Goal: Task Accomplishment & Management: Complete application form

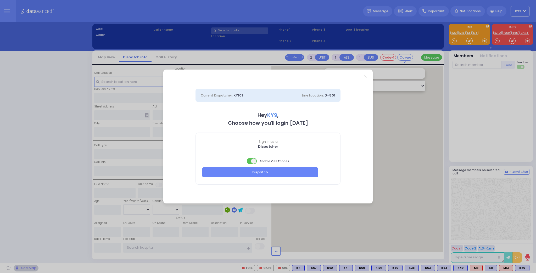
select select "15"
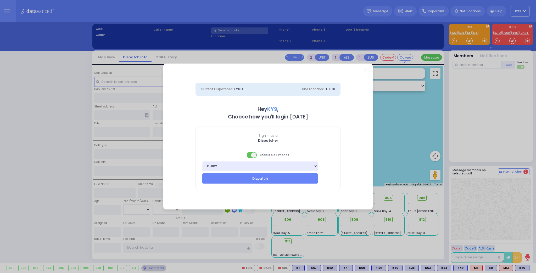
click at [248, 155] on span at bounding box center [252, 155] width 10 height 6
click at [245, 178] on button "Dispatch" at bounding box center [260, 178] width 116 height 10
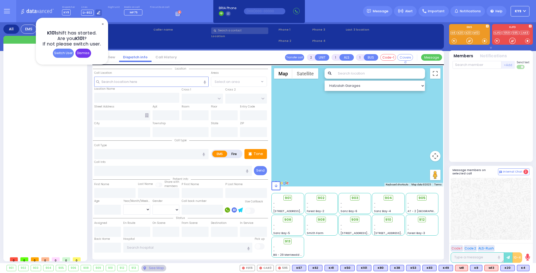
click at [76, 54] on div "Dismiss" at bounding box center [83, 53] width 16 height 9
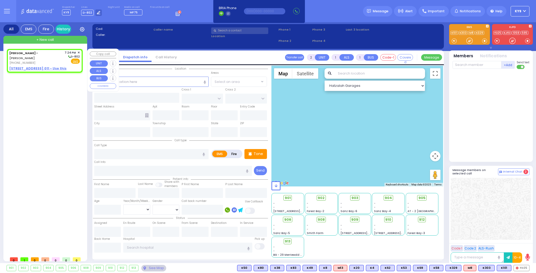
select select
radio input "true"
select select
type input "19:24"
select select "Hatzalah Garages"
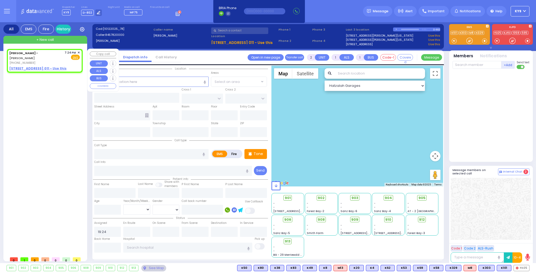
select select
radio input "true"
select select
select select "Hatzalah Garages"
click at [80, 51] on span "✕" at bounding box center [78, 52] width 2 height 4
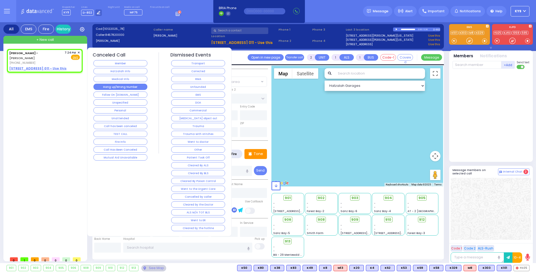
click at [99, 86] on button "Hang up/Wrong Number" at bounding box center [120, 87] width 54 height 6
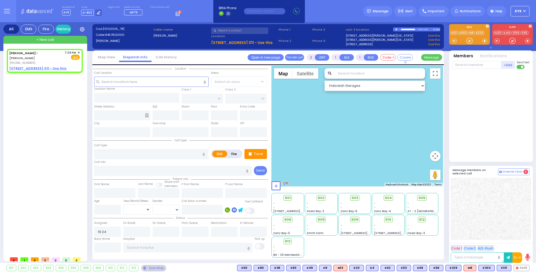
select select
radio input "true"
select select
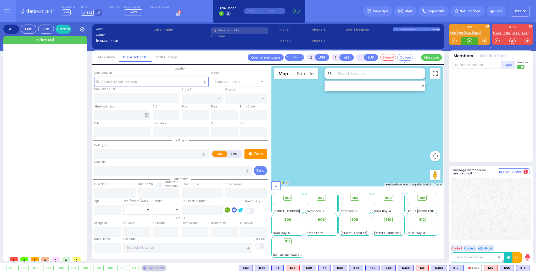
click at [470, 39] on div at bounding box center [469, 40] width 5 height 5
click at [42, 39] on span "+ New call" at bounding box center [45, 39] width 18 height 5
select select
radio input "true"
select select
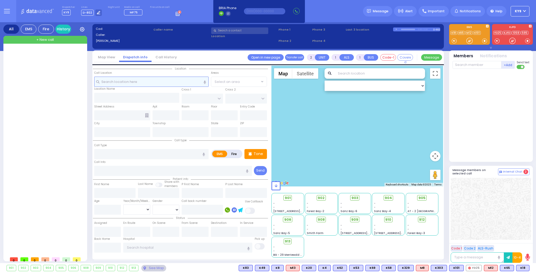
type input "19:35"
select select "Hatzalah Garages"
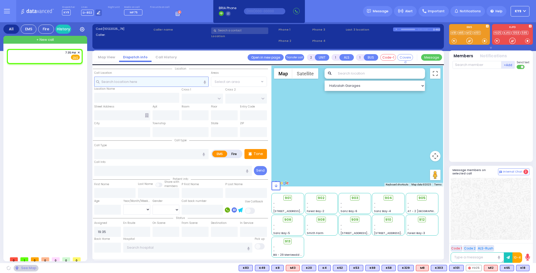
select select
radio input "true"
select select
select select "Hatzalah Garages"
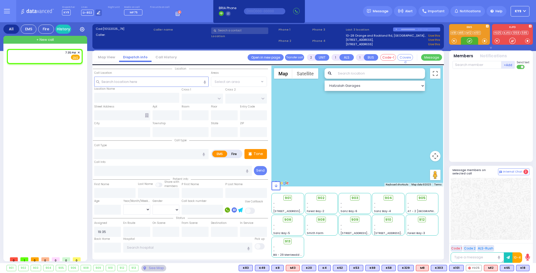
click at [468, 40] on div at bounding box center [469, 40] width 5 height 5
click at [254, 152] on p "Tone" at bounding box center [257, 153] width 9 height 5
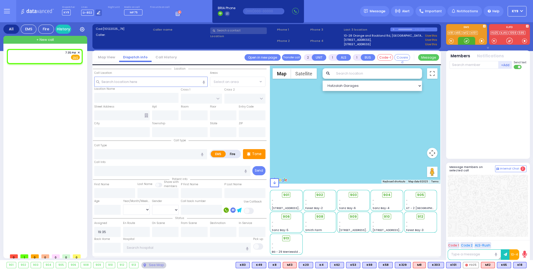
click at [465, 41] on div at bounding box center [466, 40] width 5 height 5
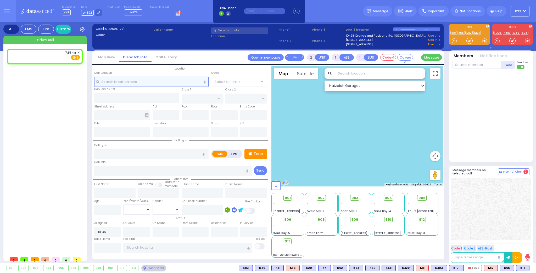
click at [132, 83] on input "text" at bounding box center [151, 82] width 114 height 10
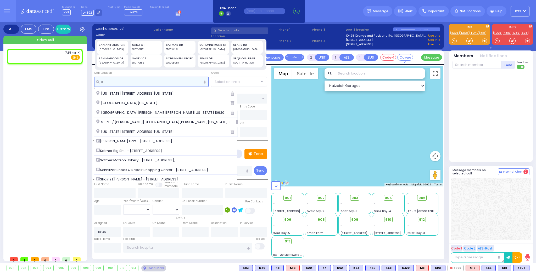
type input "s"
drag, startPoint x: 468, startPoint y: 38, endPoint x: 464, endPoint y: 39, distance: 3.4
click at [468, 38] on div at bounding box center [469, 40] width 5 height 5
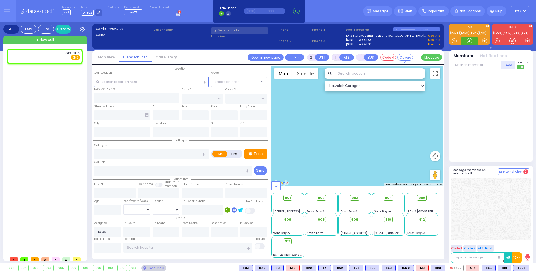
click at [467, 40] on div at bounding box center [469, 40] width 5 height 5
click at [112, 82] on input "text" at bounding box center [151, 82] width 114 height 10
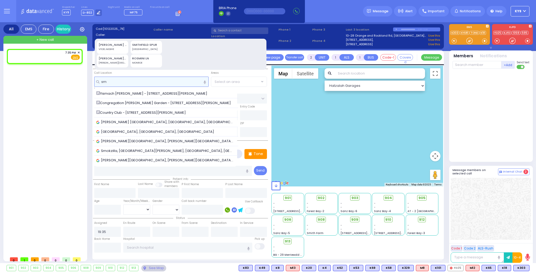
type input "sm"
click at [110, 63] on div "[PERSON_NAME][GEOGRAPHIC_DATA]" at bounding box center [113, 63] width 28 height 4
type input "[PERSON_NAME][GEOGRAPHIC_DATA]"
type input "MONROE"
type input "10950"
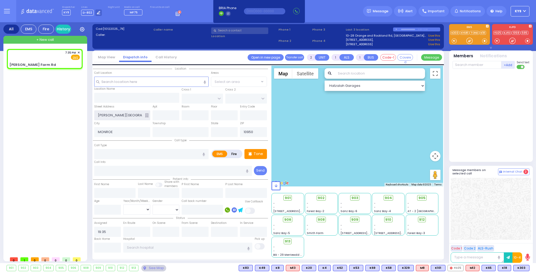
select select
radio input "true"
select select
select select "Hatzalah Garages"
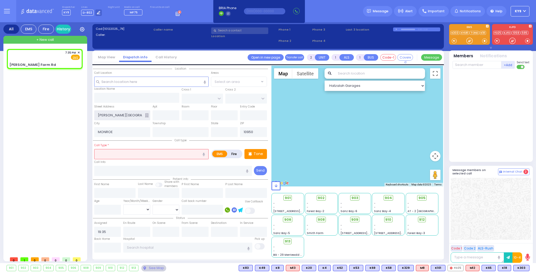
type input "[US_STATE]"
drag, startPoint x: 129, startPoint y: 157, endPoint x: 132, endPoint y: 151, distance: 6.6
click at [131, 156] on input "text" at bounding box center [151, 154] width 114 height 10
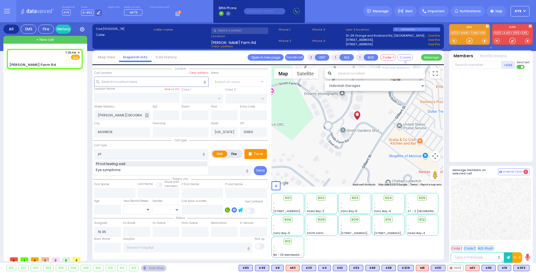
click at [127, 164] on div "Pt not feeling well" at bounding box center [152, 163] width 112 height 5
type input "Pt not feeling well"
type input "1"
type input "0"
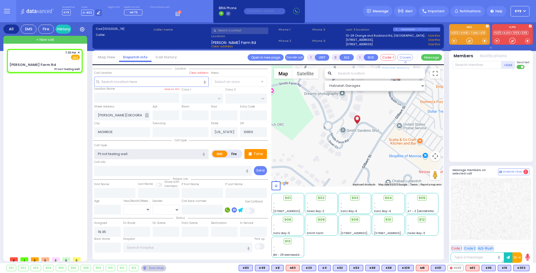
select select
radio input "true"
select select
select select "Hatzalah Garages"
type input "[PERSON_NAME] Farm Rd"
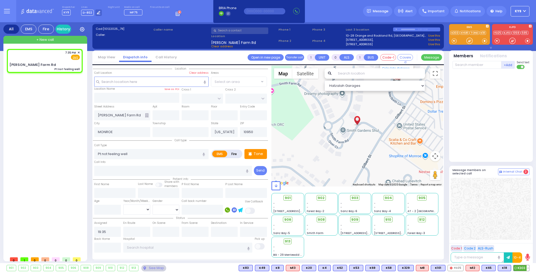
click at [522, 268] on span "K303" at bounding box center [521, 268] width 16 height 6
select select
radio input "true"
select select
type input "19:36"
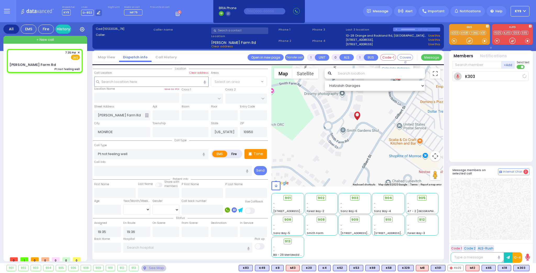
select select "Hatzalah Garages"
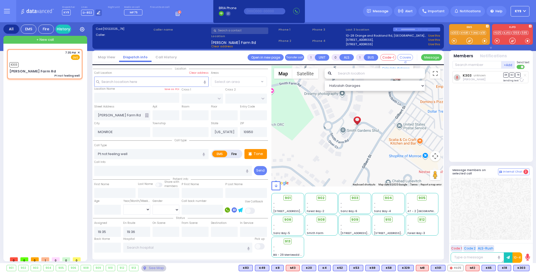
select select
radio input "true"
select select
select select "Hatzalah Garages"
click at [466, 63] on input "text" at bounding box center [476, 65] width 49 height 8
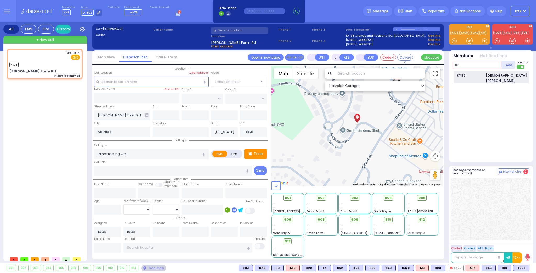
type input "82"
click at [463, 74] on div "KY82" at bounding box center [470, 75] width 26 height 5
select select
radio input "true"
select select
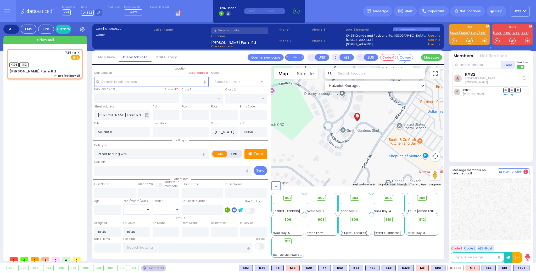
select select "Hatzalah Garages"
click at [320, 219] on span "908" at bounding box center [322, 219] width 7 height 5
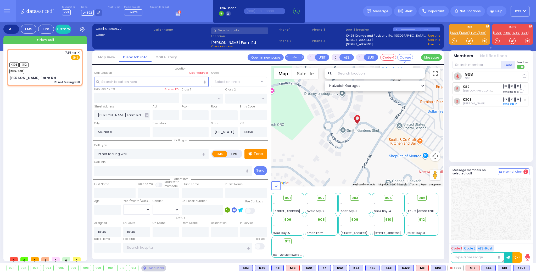
select select
radio input "true"
select select
select select "Hatzalah Garages"
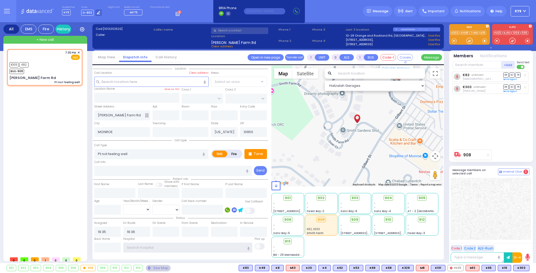
click at [162, 247] on input "text" at bounding box center [187, 248] width 129 height 10
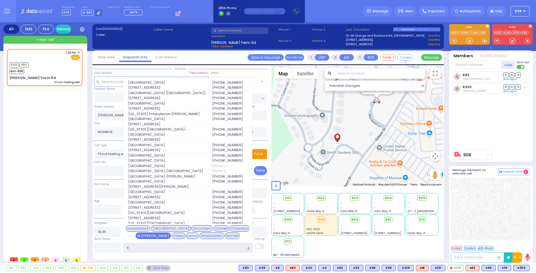
type input "s"
click at [171, 233] on div "St [PERSON_NAME]" at bounding box center [152, 236] width 35 height 7
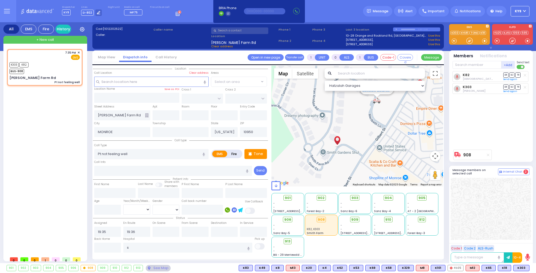
select select
radio input "true"
select select
type input "[GEOGRAPHIC_DATA]"
select select "Hatzalah Garages"
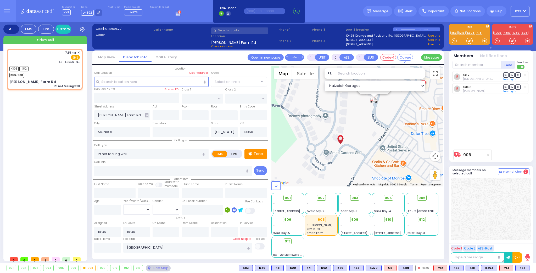
select select
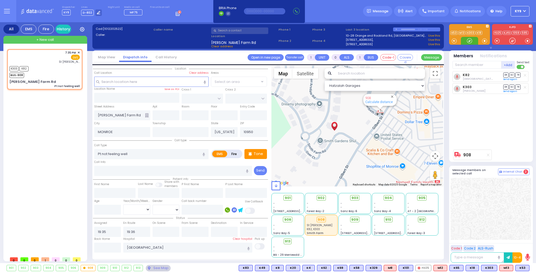
click at [471, 40] on div at bounding box center [469, 40] width 5 height 5
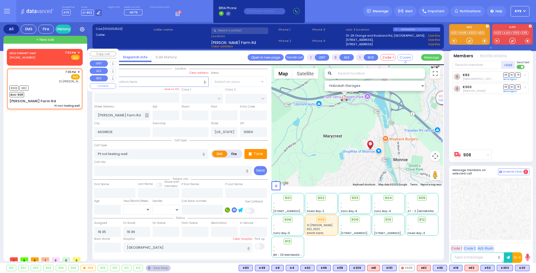
click at [78, 52] on span "✕" at bounding box center [78, 52] width 2 height 4
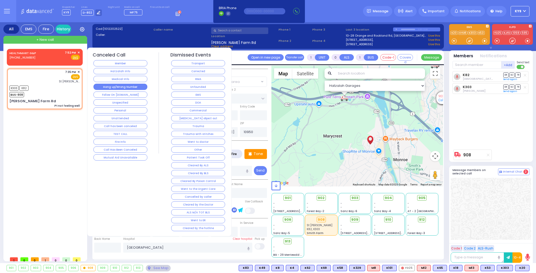
click at [115, 85] on button "Hang up/Wrong Number" at bounding box center [120, 87] width 54 height 6
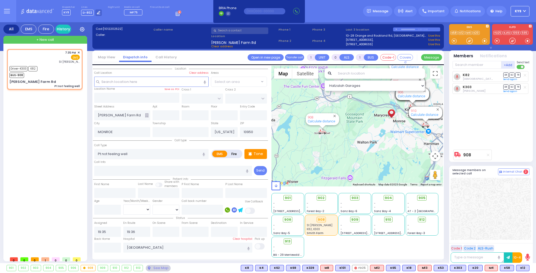
type input "6"
select select
radio input "true"
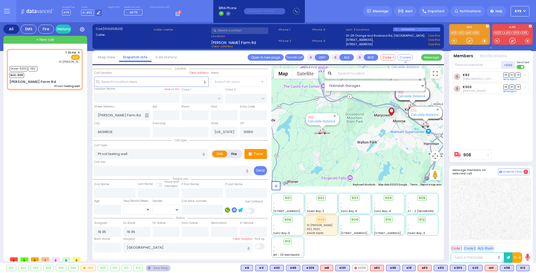
type input "[PERSON_NAME]"
type input "30"
select select "Year"
select select "[DEMOGRAPHIC_DATA]"
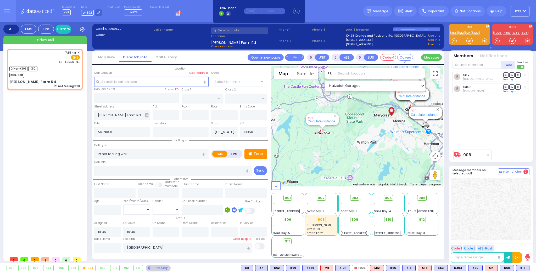
type input "19:39"
type input "19:47"
select select "Hatzalah Garages"
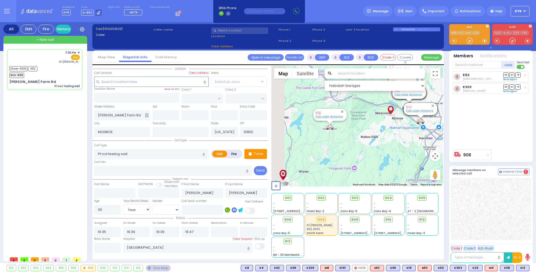
select select
radio input "true"
select select "Year"
select select "[DEMOGRAPHIC_DATA]"
select select "Hatzalah Garages"
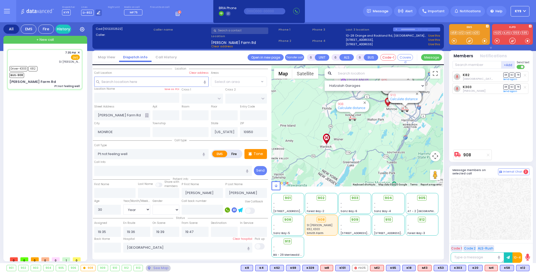
select select
radio input "true"
select select "Year"
select select "[DEMOGRAPHIC_DATA]"
select select "Hatzalah Garages"
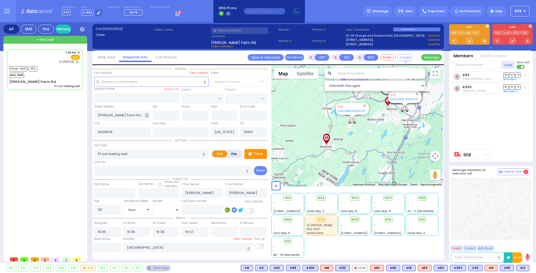
select select
radio input "true"
select select "Year"
select select "[DEMOGRAPHIC_DATA]"
select select "Hatzalah Garages"
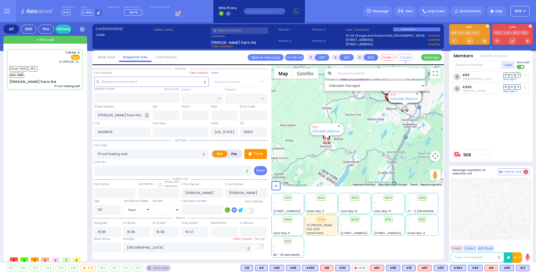
select select
radio input "true"
select select "Year"
select select "[DEMOGRAPHIC_DATA]"
type input "20:10"
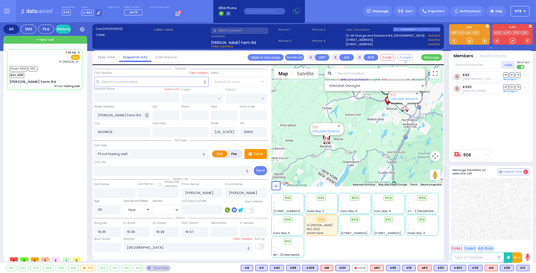
type input "20:25"
select select "Hatzalah Garages"
select select
radio input "true"
select select "Year"
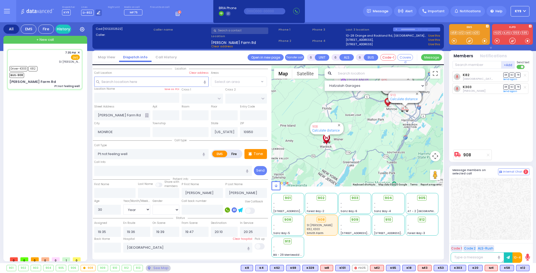
select select "[DEMOGRAPHIC_DATA]"
select select "Hatzalah Garages"
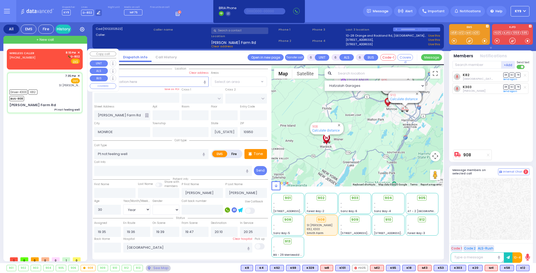
click at [49, 62] on div "WIRELESS CALLER [PHONE_NUMBER] 8:10 PM ✕ D-802" at bounding box center [44, 57] width 70 height 14
type input "2"
type input "1"
select select
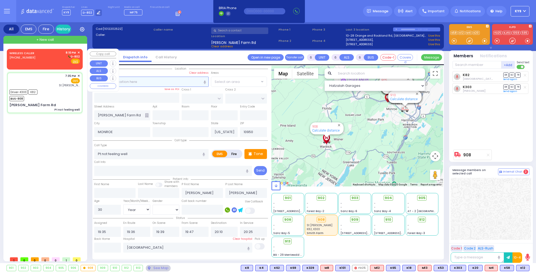
radio input "true"
select select
type input "20:10"
select select "Hatzalah Garages"
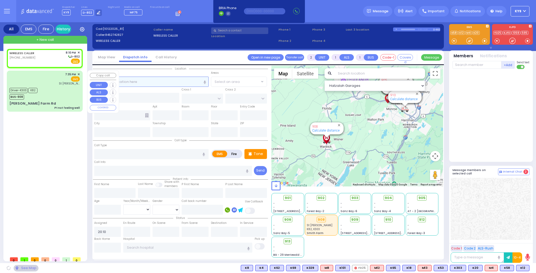
select select
radio input "true"
select select
select select "Hatzalah Garages"
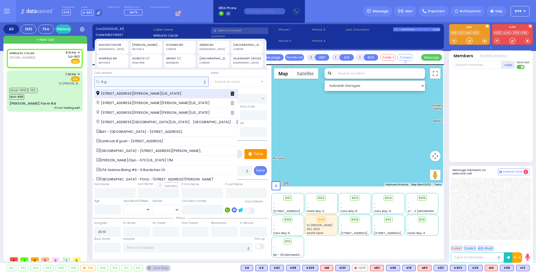
type input "6 g"
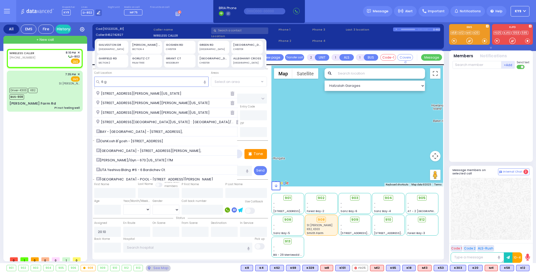
click at [146, 95] on span "[STREET_ADDRESS][PERSON_NAME][US_STATE]" at bounding box center [139, 93] width 87 height 5
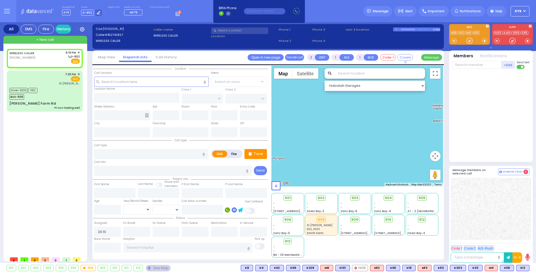
select select
radio input "true"
select select
select select "Hatzalah Garages"
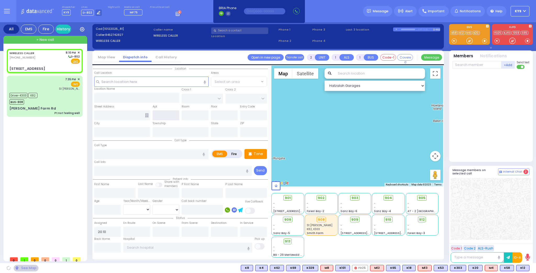
type input "GARFIELD RD"
type input "[PERSON_NAME] COURT"
type input "[STREET_ADDRESS]"
type input "[PERSON_NAME]"
type input "[US_STATE]"
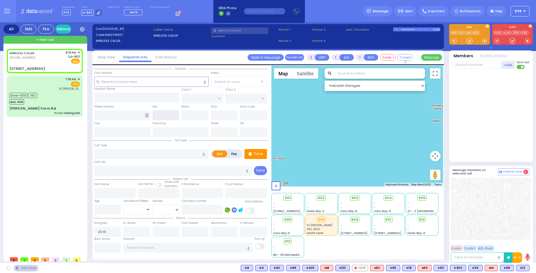
type input "10950"
select select "SECTION 2"
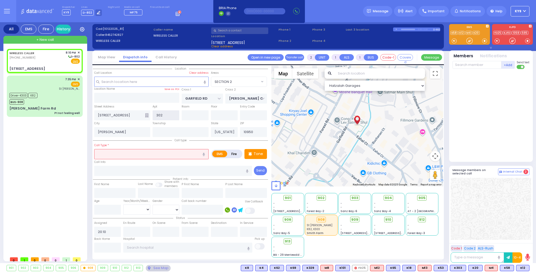
type input "302"
click at [149, 153] on input "text" at bounding box center [151, 154] width 114 height 10
select select
radio input "true"
select select
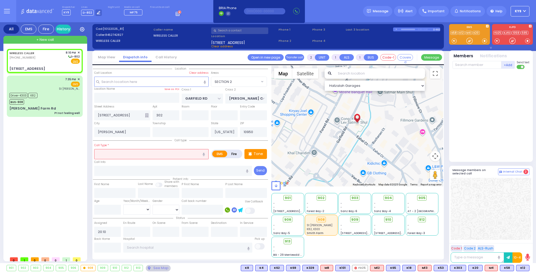
select select "SECTION 2"
select select "Hatzalah Garages"
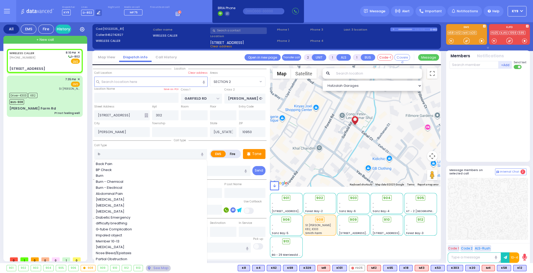
click at [103, 175] on span "Burn" at bounding box center [100, 175] width 9 height 5
type input "Burn"
type input "3"
type input "0"
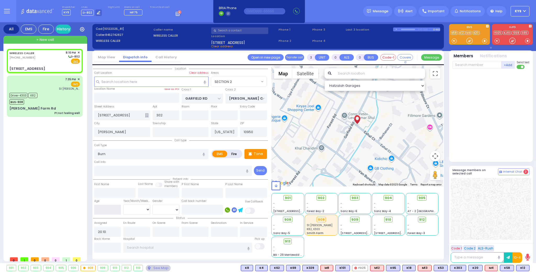
click at [107, 208] on input "number" at bounding box center [107, 210] width 27 height 10
select select
radio input "true"
select select
select select "SECTION 2"
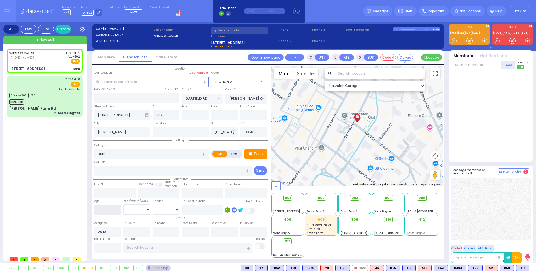
select select "Hatzalah Garages"
type input "8"
click at [137, 210] on select "Year Month Week Day" at bounding box center [136, 210] width 27 height 10
select select
radio input "true"
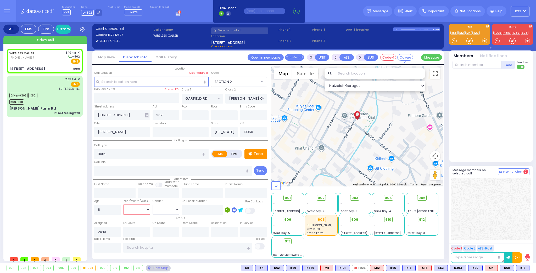
select select "Month"
click at [123, 205] on select "Year Month Week Day" at bounding box center [136, 210] width 27 height 10
select select "SECTION 2"
select select "Hatzalah Garages"
select select
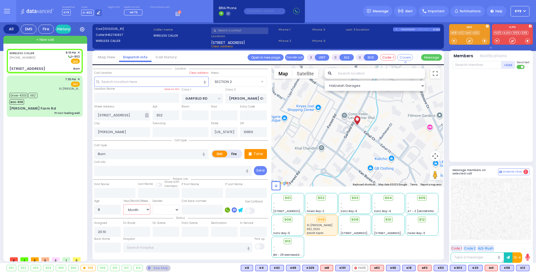
radio input "true"
select select "Month"
select select "Hatzalah Garages"
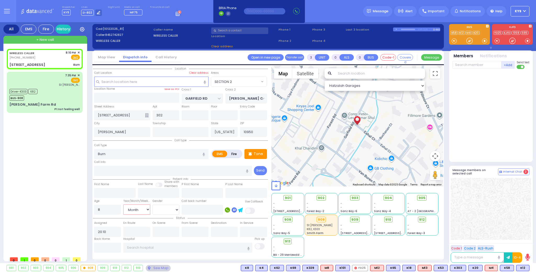
select select
radio input "true"
select select "Month"
select select "Hatzalah Garages"
select select "SECTION 2"
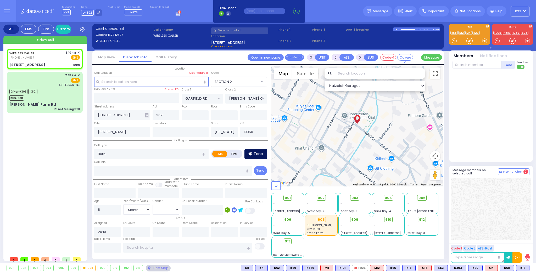
click at [254, 155] on p "Tone" at bounding box center [257, 153] width 9 height 5
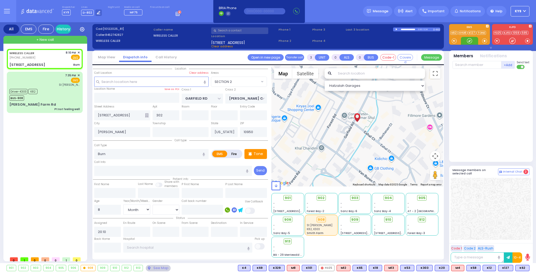
click at [467, 41] on div at bounding box center [469, 40] width 5 height 5
click at [521, 266] on span "K62" at bounding box center [522, 268] width 14 height 6
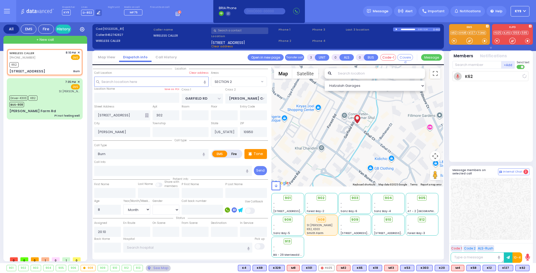
select select
radio input "true"
select select "Month"
type input "20:11"
select select "Hatzalah Garages"
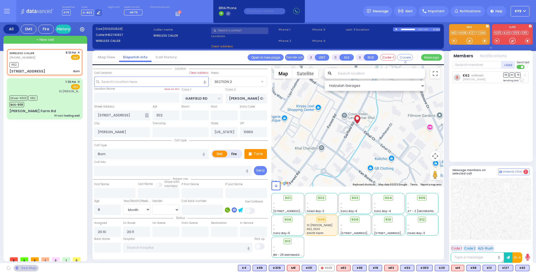
select select "SECTION 2"
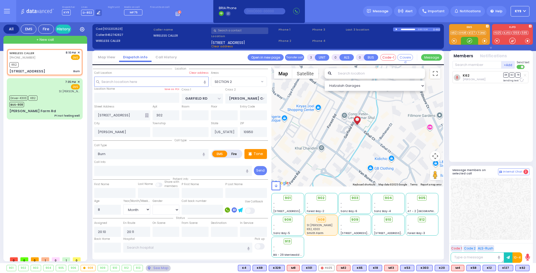
click at [470, 41] on div at bounding box center [469, 40] width 5 height 5
click at [469, 39] on div at bounding box center [469, 40] width 5 height 5
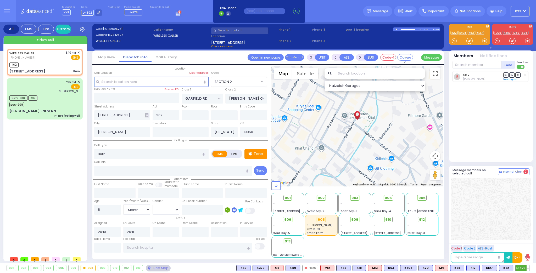
click at [524, 267] on span "K22" at bounding box center [522, 268] width 14 height 6
select select
radio input "true"
select select "Month"
select select "Hatzalah Garages"
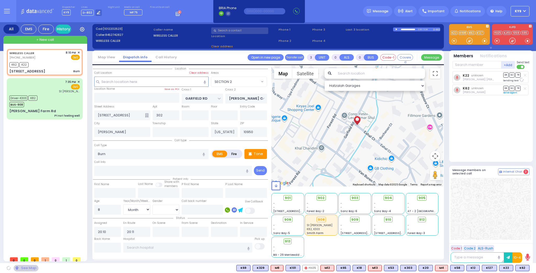
select select "SECTION 2"
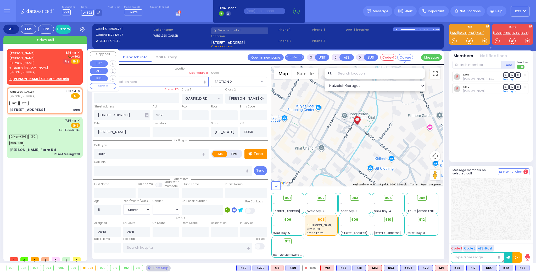
click at [67, 62] on span "Fire" at bounding box center [67, 61] width 8 height 5
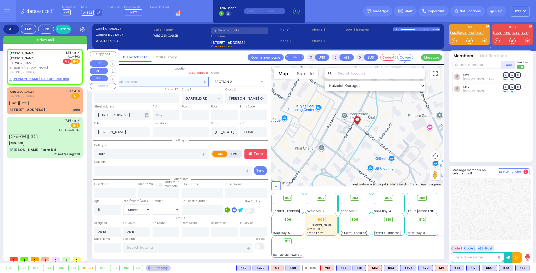
type input "2"
type input "1"
select select
radio input "false"
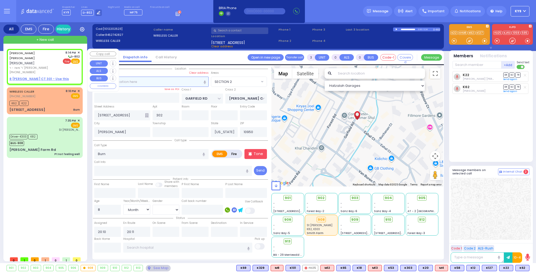
radio input "true"
type input "[PERSON_NAME]"
type input "CUAN"
select select
type input "20:14"
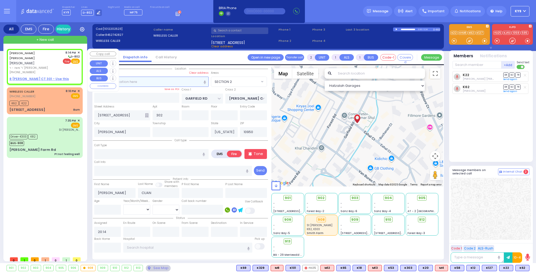
select select "Hatzalah Garages"
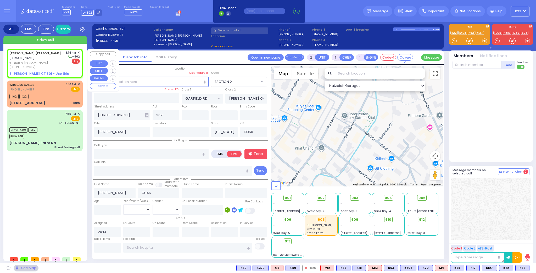
select select
radio input "true"
select select
select select "Hatzalah Garages"
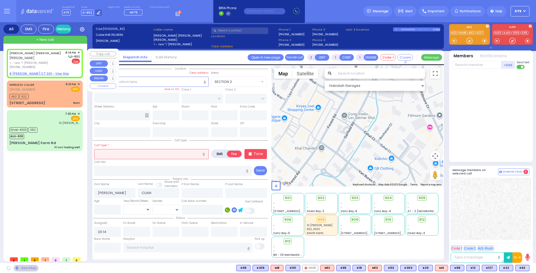
click at [42, 71] on u "8 [PERSON_NAME] CT 301 - Use this" at bounding box center [38, 73] width 59 height 4
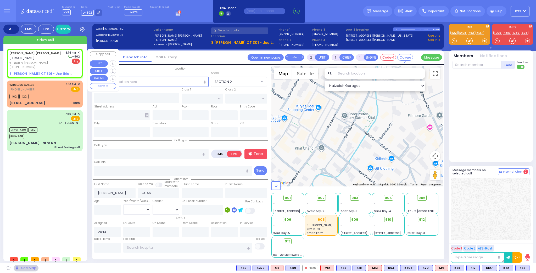
select select
radio input "true"
select select
select select "Hatzalah Garages"
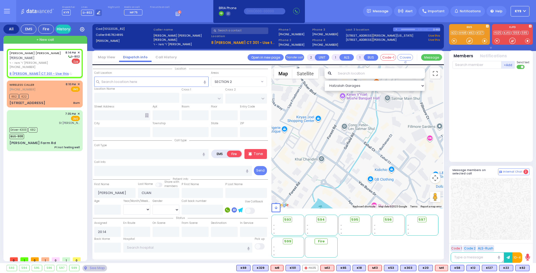
type input "ACRES RD"
type input "8 [PERSON_NAME] CT"
type input "301"
type input "Monroe"
type input "[US_STATE]"
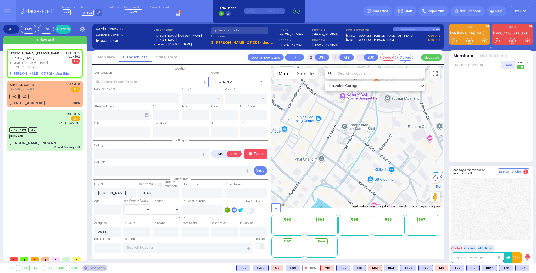
type input "10950"
select select "PALM TREE"
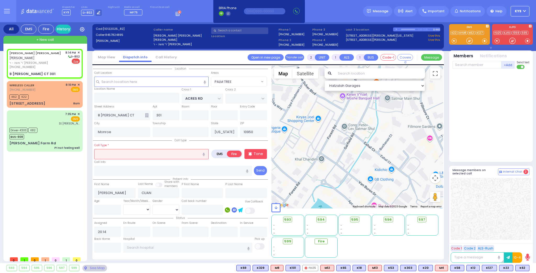
select select
radio input "true"
select select
select select "PALM TREE"
select select "Hatzalah Garages"
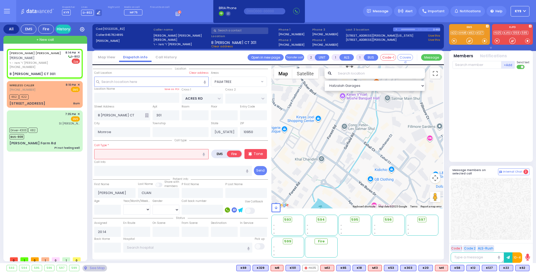
drag, startPoint x: 118, startPoint y: 154, endPoint x: 116, endPoint y: 156, distance: 2.8
click at [118, 154] on input "text" at bounding box center [151, 154] width 114 height 10
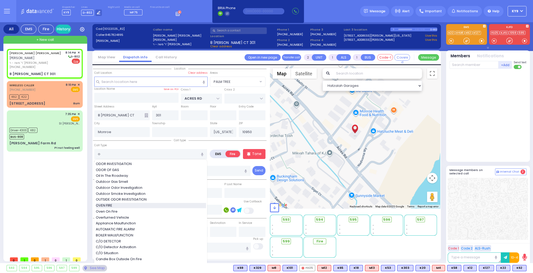
click at [107, 204] on span "OVEN FIRE" at bounding box center [105, 205] width 18 height 5
type input "OVEN FIRE"
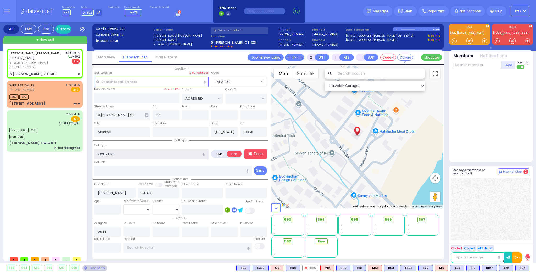
select select
radio input "true"
select select
select select "Hatzalah Garages"
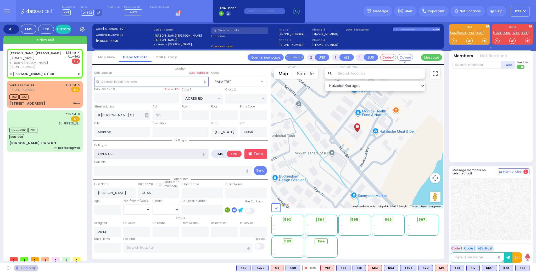
select select "PALM TREE"
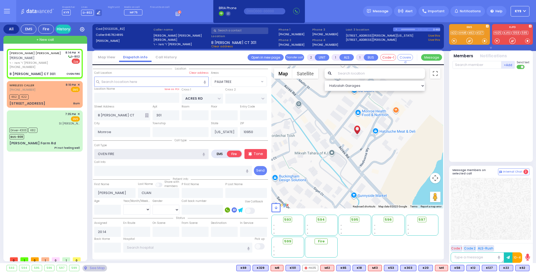
select select
radio input "true"
select select
select select "Hatzalah Garages"
select select "PALM TREE"
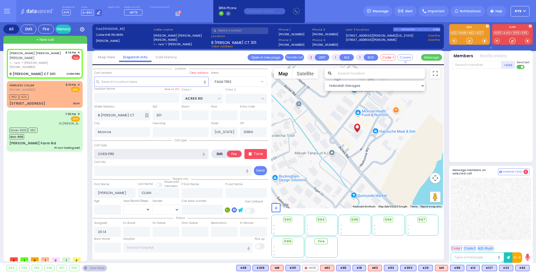
select select
radio input "true"
select select
select select "Hatzalah Garages"
select select "PALM TREE"
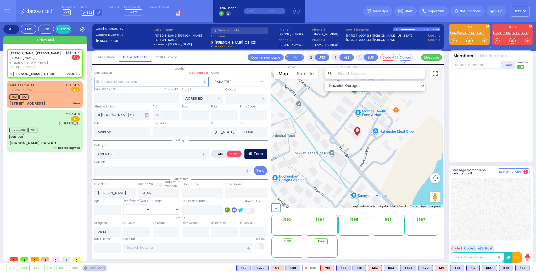
click at [255, 155] on p "Tone" at bounding box center [257, 153] width 9 height 5
select select
radio input "true"
select select
select select "Hatzalah Garages"
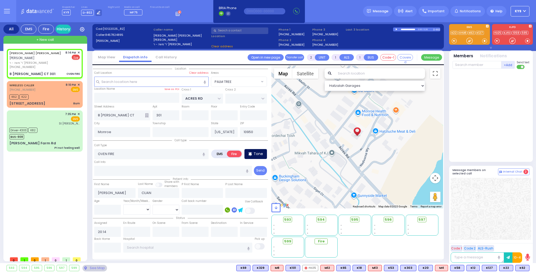
select select "PALM TREE"
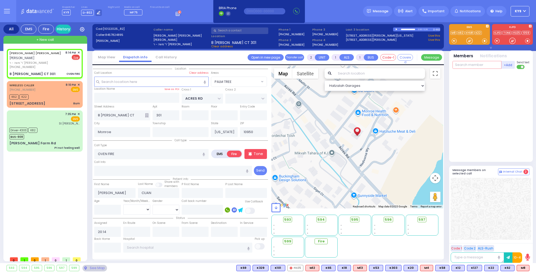
click at [487, 64] on input "text" at bounding box center [476, 65] width 49 height 8
type input "36"
click at [473, 75] on div "FD36" at bounding box center [470, 75] width 26 height 5
click at [468, 65] on input "text" at bounding box center [476, 65] width 49 height 8
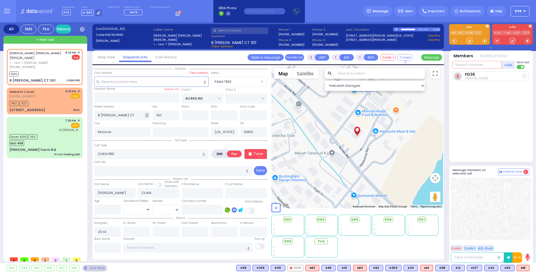
select select
radio input "true"
select select
type input "20:15"
select select "Hatzalah Garages"
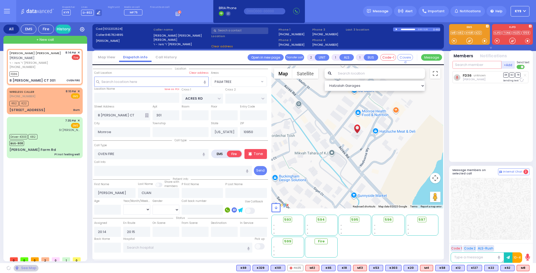
select select "PALM TREE"
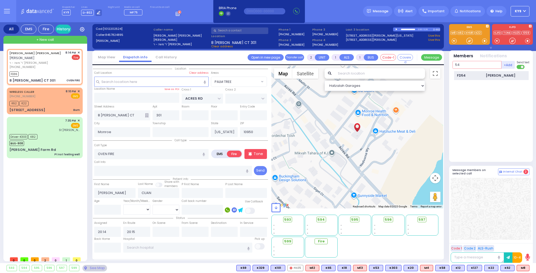
type input "54"
click at [467, 74] on div "FD54" at bounding box center [470, 75] width 26 height 5
click at [469, 64] on input "text" at bounding box center [476, 65] width 49 height 8
select select
radio input "true"
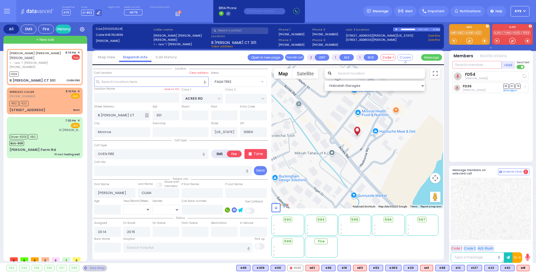
select select
select select "Hatzalah Garages"
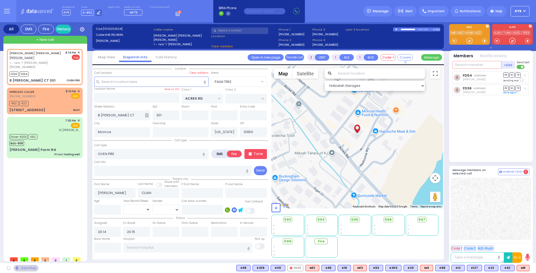
select select "PALM TREE"
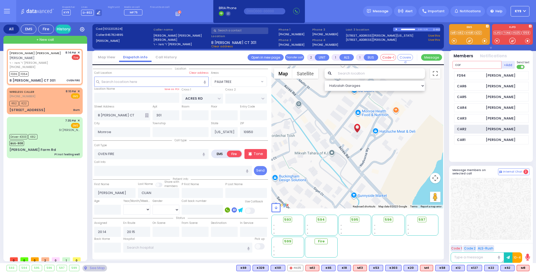
type input "car"
click at [466, 127] on div "CAR2" at bounding box center [470, 129] width 26 height 5
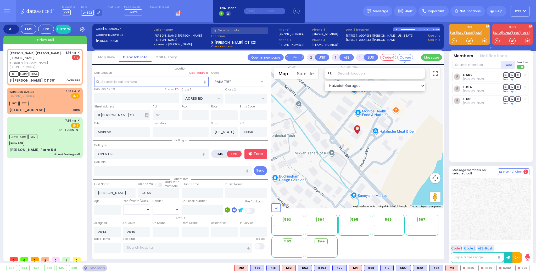
select select "PALM TREE"
select select
drag, startPoint x: 466, startPoint y: 40, endPoint x: 469, endPoint y: 39, distance: 3.3
click at [469, 39] on div at bounding box center [469, 40] width 5 height 5
click at [103, 247] on input "text" at bounding box center [107, 248] width 27 height 10
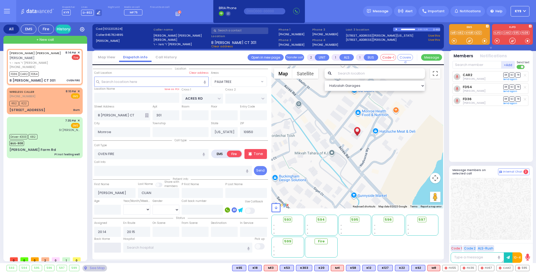
click at [103, 247] on input "text" at bounding box center [107, 248] width 27 height 10
type input "20:25"
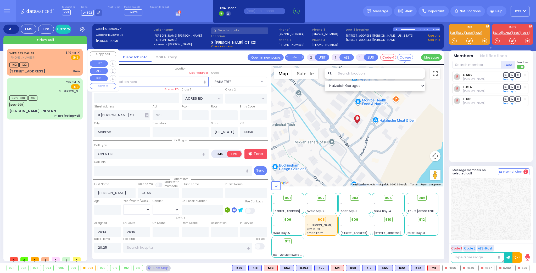
click at [50, 68] on div "WIRELESS CALLER (845) 274-2827 8:10 PM ✕ EMS K62 K22" at bounding box center [45, 62] width 74 height 25
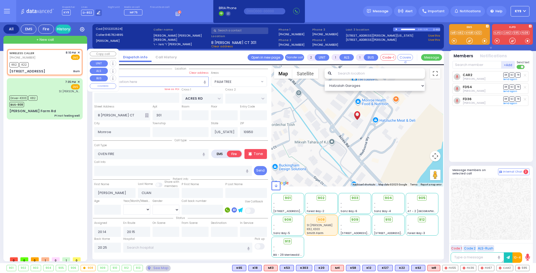
type input "3"
type input "0"
select select
type input "Burn"
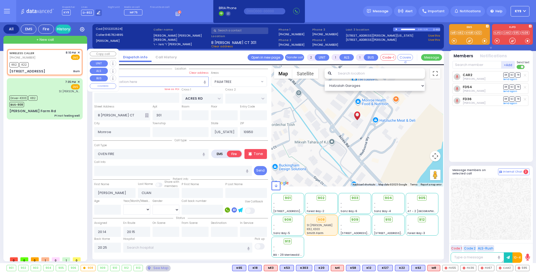
radio input "true"
type input "8"
select select "Month"
type input "20:10"
type input "20:11"
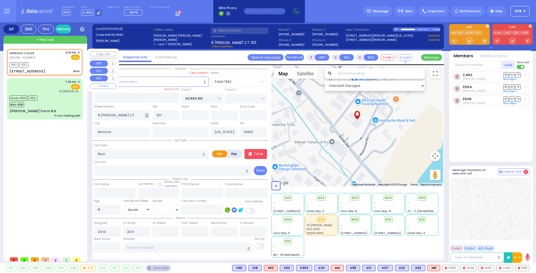
select select "Hatzalah Garages"
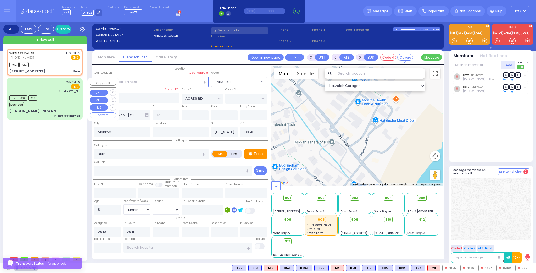
type input "GARFIELD RD"
type input "[PERSON_NAME] COURT"
type input "[STREET_ADDRESS]"
type input "302"
type input "[PERSON_NAME]"
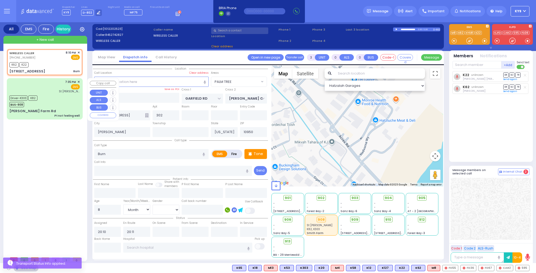
select select "SECTION 2"
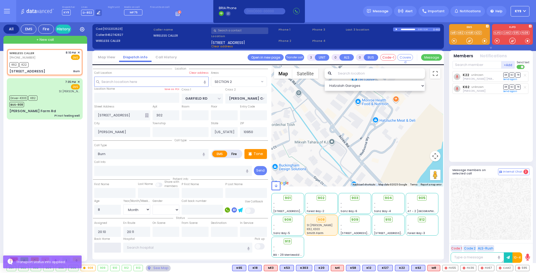
click at [108, 249] on input "text" at bounding box center [107, 248] width 27 height 10
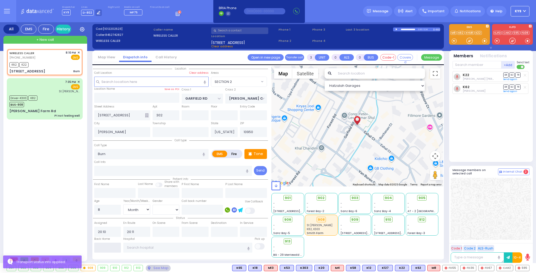
click at [108, 249] on input "text" at bounding box center [107, 248] width 27 height 10
type input "20:25"
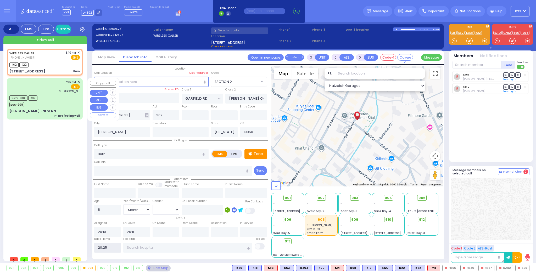
select select
radio input "true"
select select
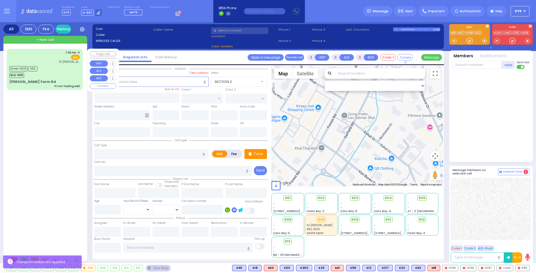
click at [55, 66] on div "Driver-K303 K82 BUS-908" at bounding box center [44, 71] width 70 height 13
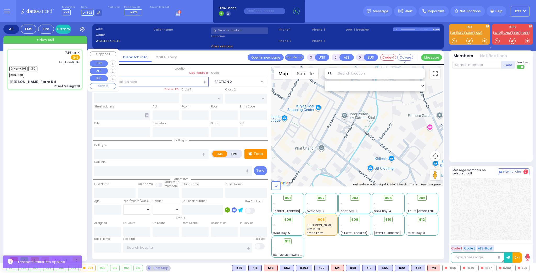
type input "6"
select select
type input "Pt not feeling well"
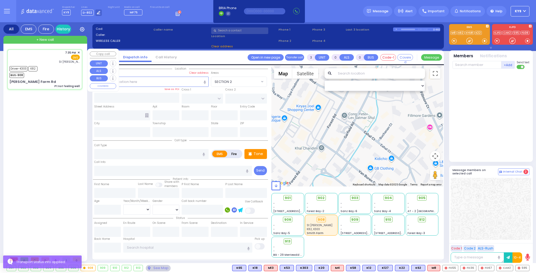
radio input "true"
type input "[PERSON_NAME]"
type input "30"
select select "Year"
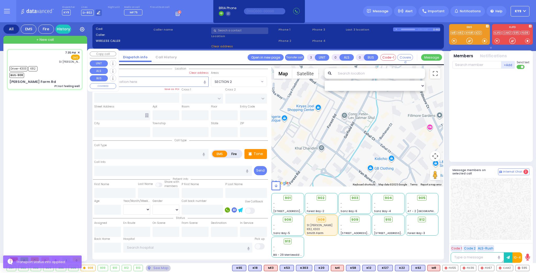
select select "[DEMOGRAPHIC_DATA]"
type input "19:35"
type input "19:36"
type input "19:39"
type input "19:47"
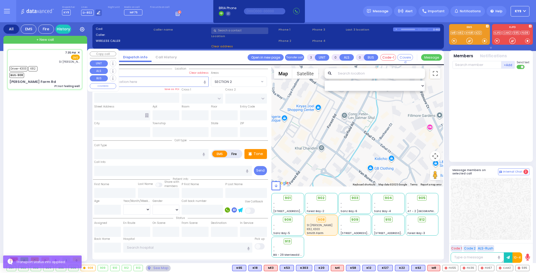
type input "20:10"
type input "20:25"
type input "[GEOGRAPHIC_DATA]"
select select "Hatzalah Garages"
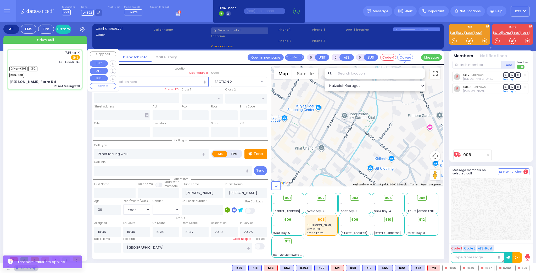
type input "[PERSON_NAME] Farm Rd"
type input "MONROE"
type input "[US_STATE]"
type input "10950"
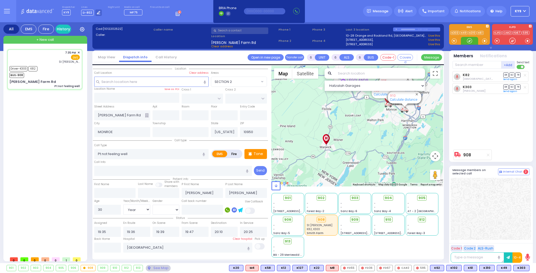
click at [469, 42] on div at bounding box center [469, 40] width 5 height 5
click at [105, 247] on input "text" at bounding box center [107, 248] width 27 height 10
type input "20:41"
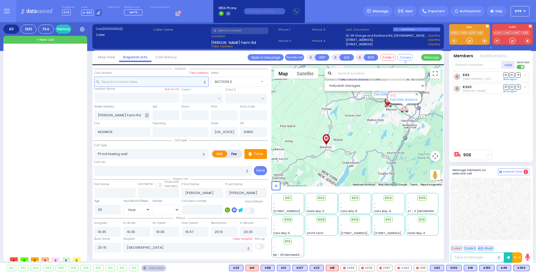
select select
radio input "true"
select select
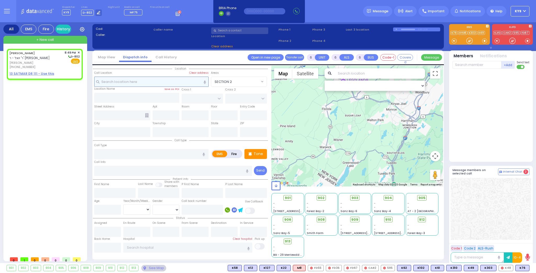
type input "2"
type input "1"
select select
radio input "true"
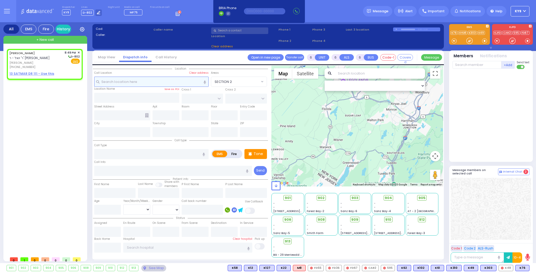
type input "MORDCHE"
type input "WAGSHAL"
select select
type input "20:49"
select select "Hatzalah Garages"
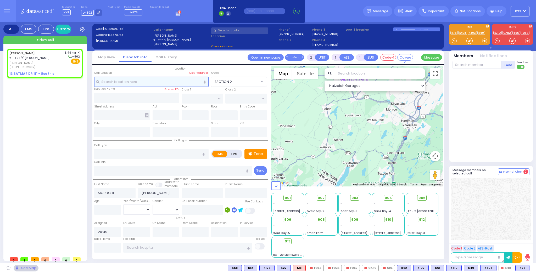
select select
radio input "true"
select select
select select "Hatzalah Garages"
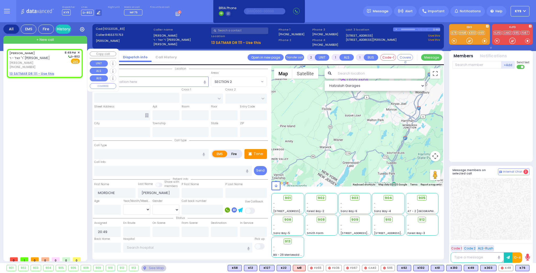
click at [36, 73] on u "13 SATMAR DR 111 - Use this" at bounding box center [31, 73] width 45 height 4
select select
radio input "true"
select select
select select "Hatzalah Garages"
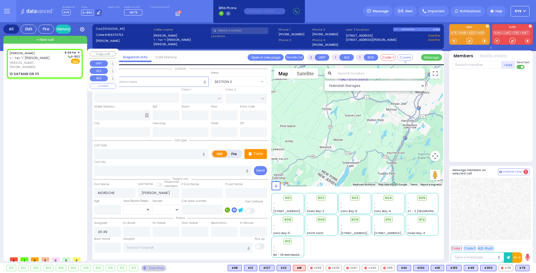
select select
radio input "true"
select select
select select "Hatzalah Garages"
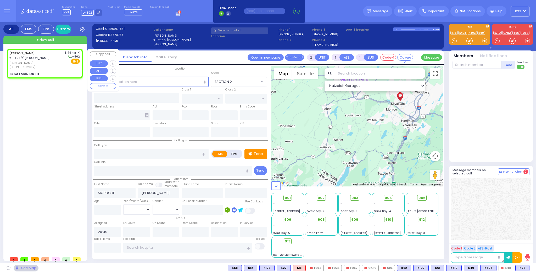
type input "FILLMORE COURT"
type input "HAYES COURT"
type input "13 SATMAR DR"
type input "111"
type input "[PERSON_NAME]"
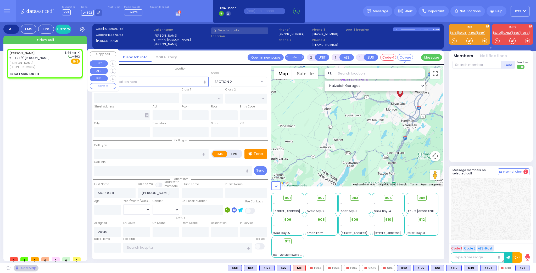
type input "[US_STATE]"
type input "10950"
select select "SECTION 2"
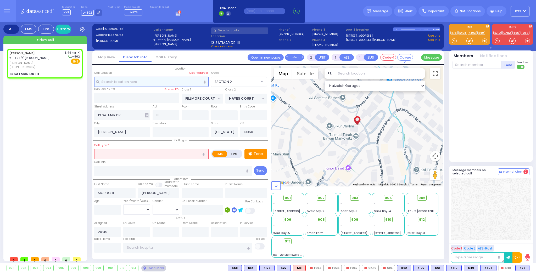
click at [107, 81] on input "text" at bounding box center [151, 82] width 114 height 10
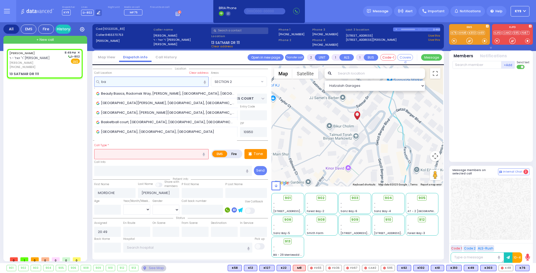
type input "b"
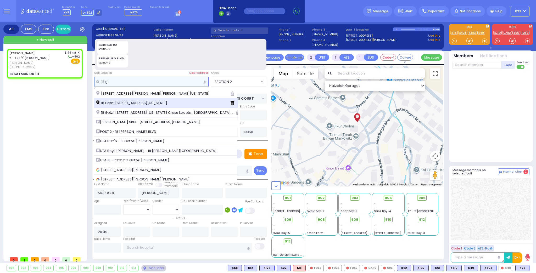
type input "18 g"
click at [148, 105] on span "18 Getzil Berger Boulevard Monroe New York 10950" at bounding box center [132, 102] width 73 height 5
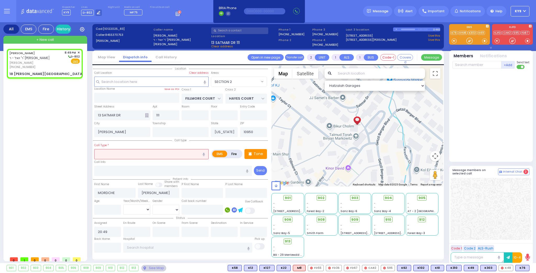
select select
radio input "true"
select select
select select "Hatzalah Garages"
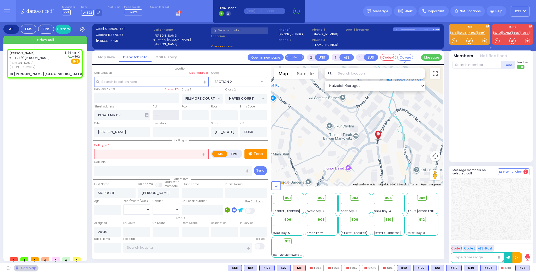
type input "KERESTIER COURT"
type input "KAHAN DR"
type input "18 Getzil Berger Boulevard"
type input "Monroe"
select select "SECTION 4"
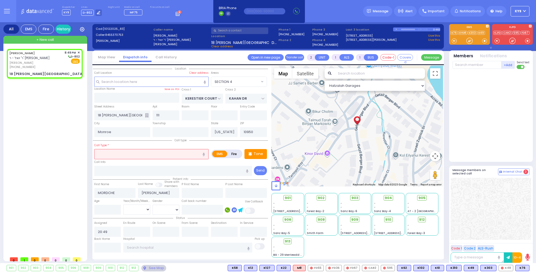
click at [117, 152] on input "text" at bounding box center [151, 154] width 114 height 10
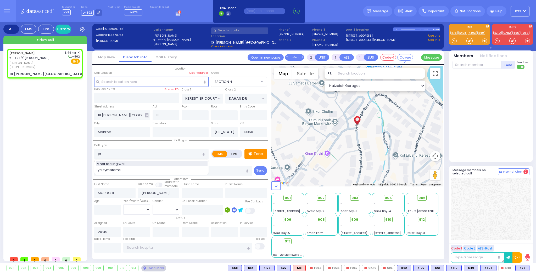
click at [107, 163] on span "Pt not feeling well" at bounding box center [111, 163] width 31 height 5
type input "Pt not feeling well"
type input "1"
type input "0"
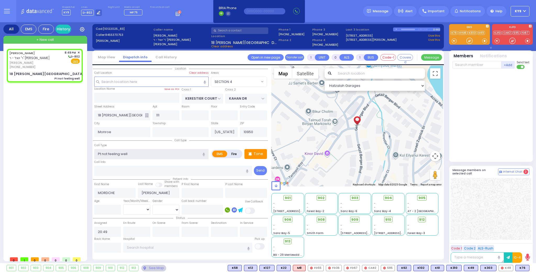
select select
radio input "true"
select select
select select "Hatzalah Garages"
select select "SECTION 4"
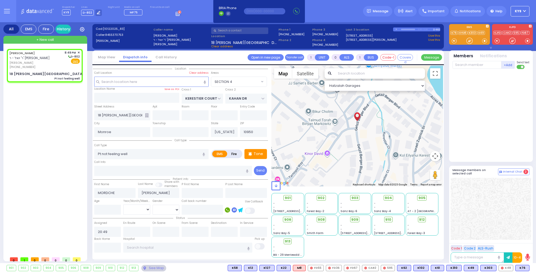
select select
radio input "true"
select select
select select "Hatzalah Garages"
select select "SECTION 4"
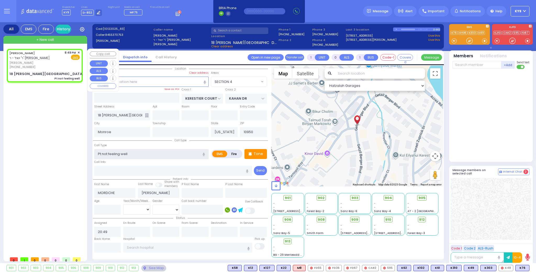
select select
radio input "true"
select select
select select "Hatzalah Garages"
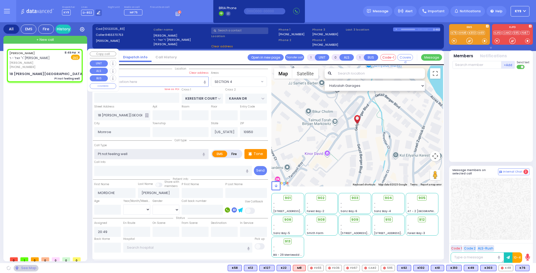
select select "SECTION 4"
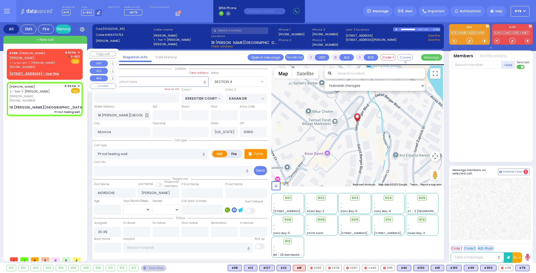
click at [74, 69] on div "KY69 - JOEL MAYER GOLDBERGER יואל מאיר גאלדבערגער ר' חיים הערש - ר' צבי משה פיש…" at bounding box center [45, 63] width 74 height 27
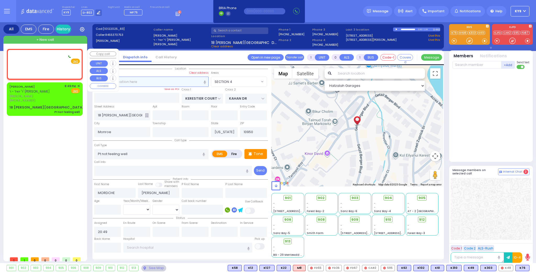
type input "2"
type input "1"
select select
radio input "true"
type input "JOEL MAYER"
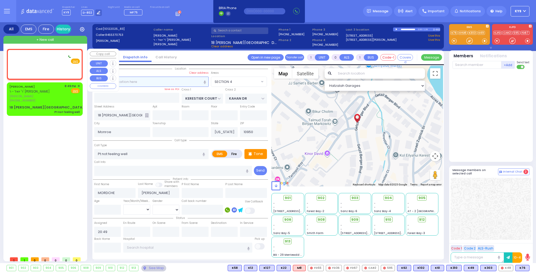
type input "GOLDBERGER"
select select
type input "20:53"
select select "Hatzalah Garages"
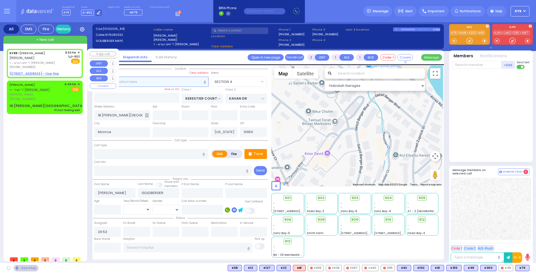
select select
radio input "true"
select select
select select "Hatzalah Garages"
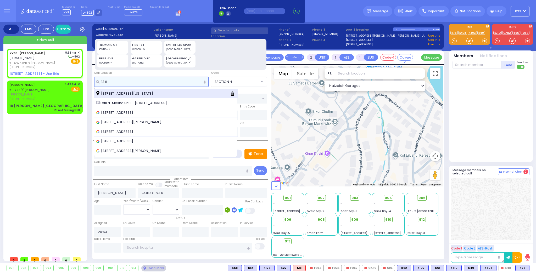
type input "13 fi"
click at [137, 91] on span "13 Fillmore Court Monroe New York 10950" at bounding box center [125, 93] width 59 height 5
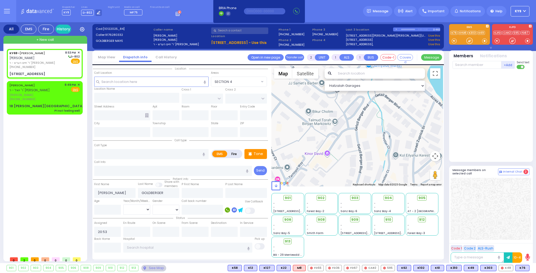
select select
radio input "true"
select select
type input "FILLMORE COURT"
type input "13 Fillmore Court"
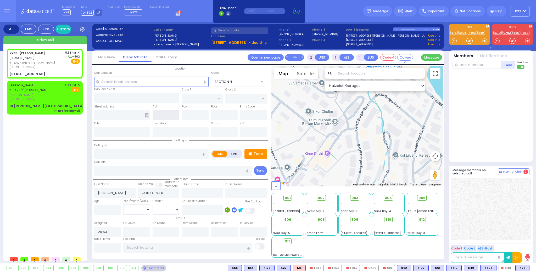
type input "Monroe"
type input "[US_STATE]"
type input "10950"
select select "Hatzalah Garages"
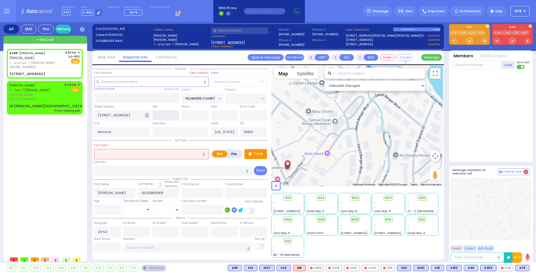
select select "SECTION 2"
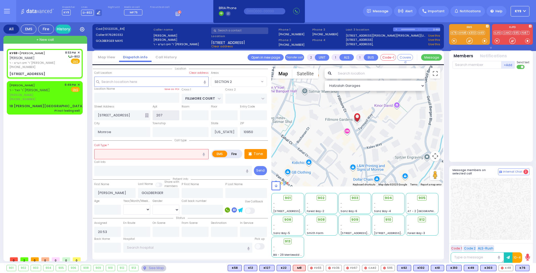
type input "207"
click at [105, 156] on input "text" at bounding box center [151, 154] width 114 height 10
select select
radio input "true"
select select
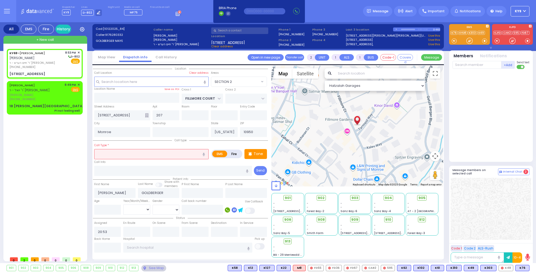
select select "Hatzalah Garages"
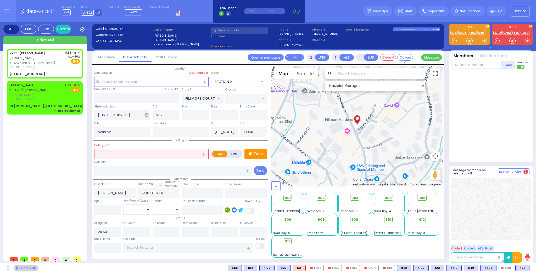
select select "SECTION 2"
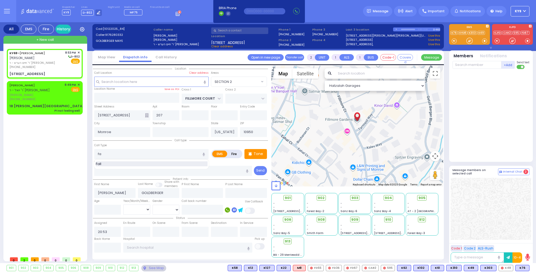
click at [105, 162] on div "Fall" at bounding box center [152, 163] width 112 height 5
type input "Fall"
type input "1"
type input "0"
click at [110, 209] on input "number" at bounding box center [107, 210] width 27 height 10
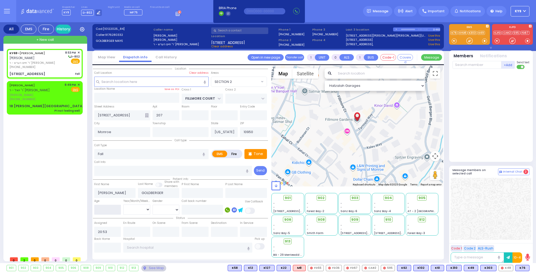
select select
radio input "true"
select select
select select "Hatzalah Garages"
type input "80"
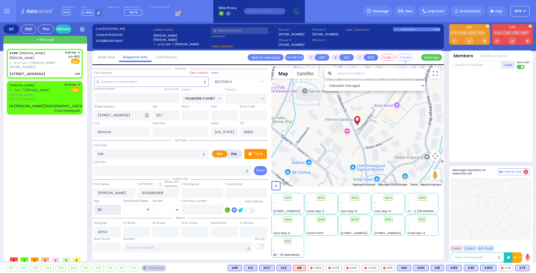
select select "SECTION 2"
type input "80"
click at [134, 211] on select "Year Month Week Day" at bounding box center [136, 210] width 27 height 10
select select
radio input "true"
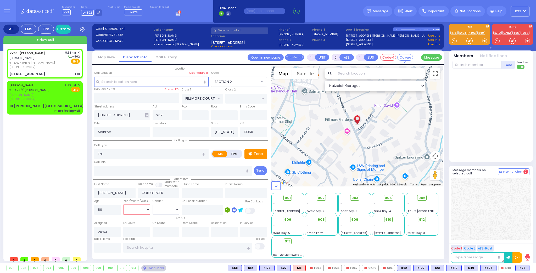
select select "Year"
click at [123, 205] on select "Year Month Week Day" at bounding box center [136, 210] width 27 height 10
select select "Hatzalah Garages"
select select "SECTION 2"
select select
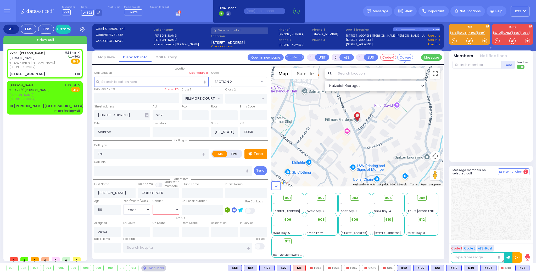
click at [158, 212] on select "Male Female" at bounding box center [165, 210] width 27 height 10
click at [152, 205] on select "Male Female" at bounding box center [165, 210] width 27 height 10
click at [257, 153] on p "Tone" at bounding box center [257, 153] width 9 height 5
click at [468, 39] on div at bounding box center [469, 40] width 5 height 5
click at [482, 41] on span at bounding box center [484, 40] width 5 height 5
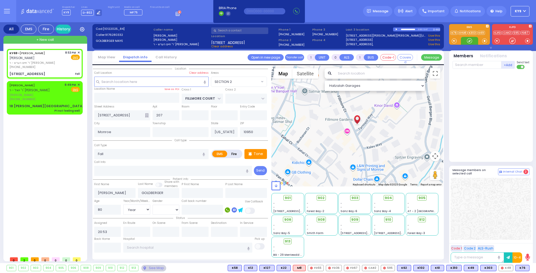
click at [470, 41] on div at bounding box center [469, 40] width 5 height 5
click at [467, 40] on div at bounding box center [469, 40] width 5 height 5
click at [523, 267] on span "K62" at bounding box center [522, 268] width 14 height 6
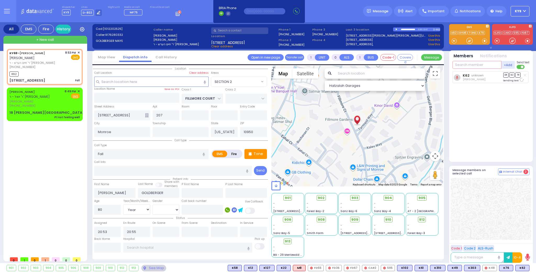
click at [467, 66] on input "text" at bounding box center [476, 65] width 49 height 8
click at [466, 77] on div "KY102" at bounding box center [470, 75] width 26 height 5
click at [468, 42] on div at bounding box center [469, 40] width 5 height 5
click at [467, 39] on div at bounding box center [469, 40] width 5 height 5
click at [470, 42] on div at bounding box center [469, 40] width 5 height 5
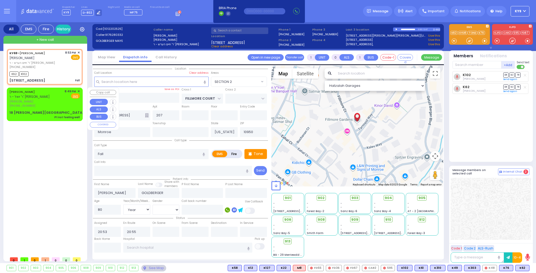
click at [78, 91] on span "✕" at bounding box center [78, 91] width 2 height 4
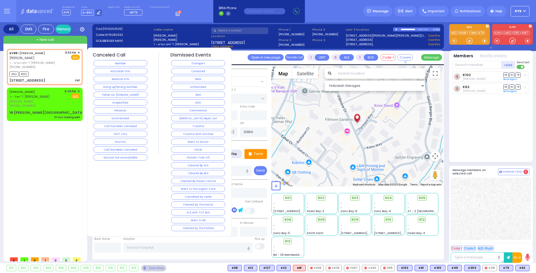
click at [101, 86] on button "Hang up/Wrong Number" at bounding box center [120, 87] width 54 height 6
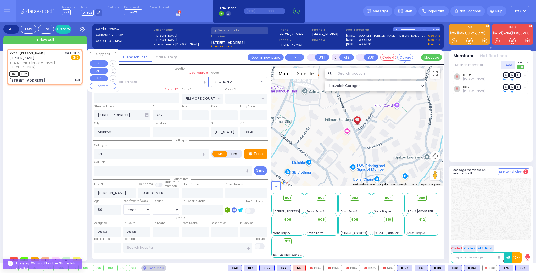
click at [63, 73] on div "K62 K102" at bounding box center [44, 73] width 70 height 7
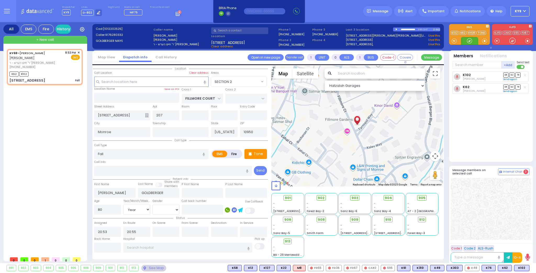
click at [470, 42] on div at bounding box center [469, 40] width 5 height 5
click at [359, 193] on div "903 - - Sanz Bay-6" at bounding box center [354, 203] width 33 height 21
click at [355, 199] on span "903" at bounding box center [356, 197] width 7 height 5
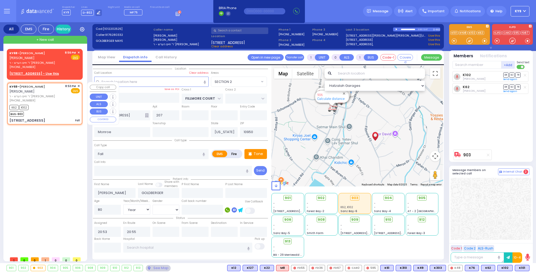
click at [35, 103] on div "KY69 - JOEL MAYER GOLDBERGER יואל מאיר גאלדבערגער ר' חיים הערש - ר' צבי משה פיש…" at bounding box center [45, 103] width 74 height 41
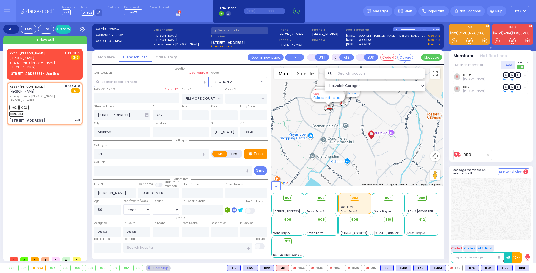
drag, startPoint x: 470, startPoint y: 65, endPoint x: 461, endPoint y: 69, distance: 9.1
click at [466, 68] on input "text" at bounding box center [476, 65] width 49 height 8
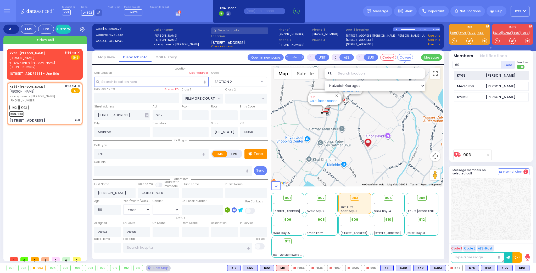
click at [472, 76] on div "KY69" at bounding box center [470, 75] width 26 height 5
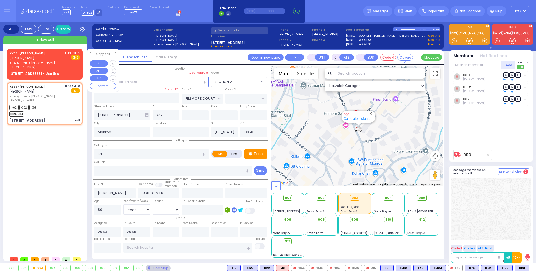
click at [80, 51] on span "✕" at bounding box center [78, 52] width 2 height 4
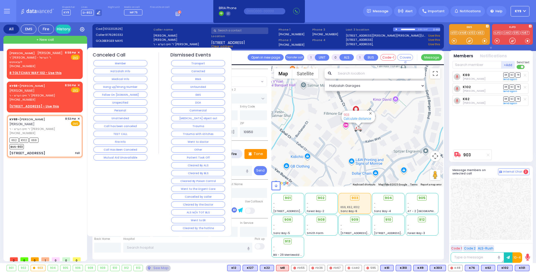
click at [112, 84] on button "Hang up/Wrong Number" at bounding box center [120, 87] width 54 height 6
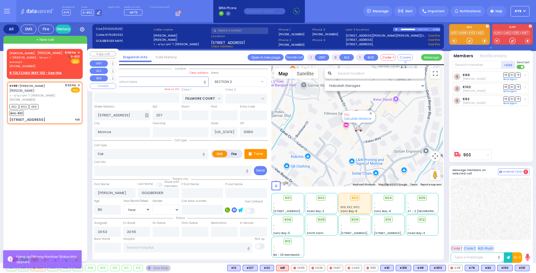
click at [70, 70] on div "SHULEM MORDCHE LANDAU שלום מרדכי לאנדא ר' אהרן יוסף - ר' הערשל לעבאוויטש (845) …" at bounding box center [45, 63] width 74 height 27
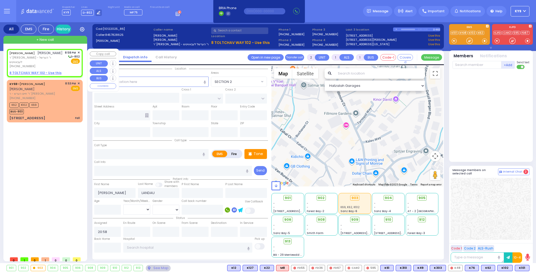
click at [43, 72] on u "8 TOLTCHAV WAY 102 - Use this" at bounding box center [35, 73] width 52 height 4
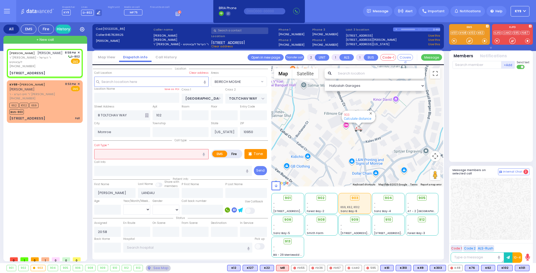
click at [123, 155] on input "text" at bounding box center [151, 154] width 114 height 10
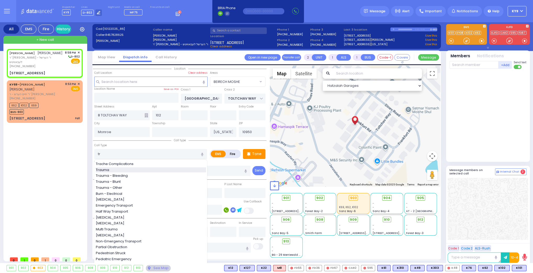
click at [100, 169] on span "Trauma" at bounding box center [103, 169] width 15 height 5
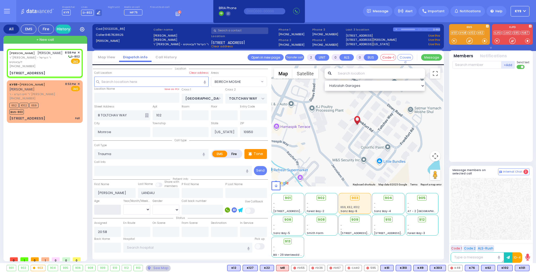
click at [100, 209] on input "number" at bounding box center [107, 210] width 27 height 10
click at [136, 213] on select "Year Month Week Day" at bounding box center [136, 210] width 27 height 10
click at [123, 205] on select "Year Month Week Day" at bounding box center [136, 210] width 27 height 10
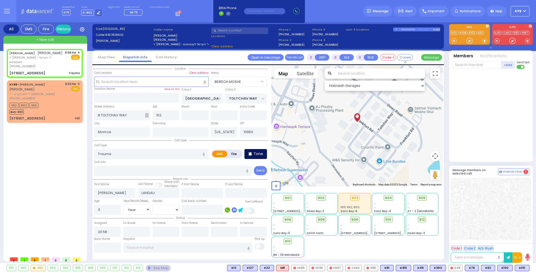
click at [259, 155] on p "Tone" at bounding box center [257, 153] width 9 height 5
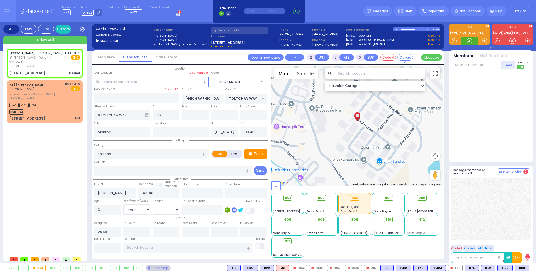
click at [468, 43] on div at bounding box center [469, 40] width 5 height 5
click at [467, 40] on div at bounding box center [469, 40] width 5 height 5
click at [523, 266] on span "K85" at bounding box center [522, 268] width 14 height 6
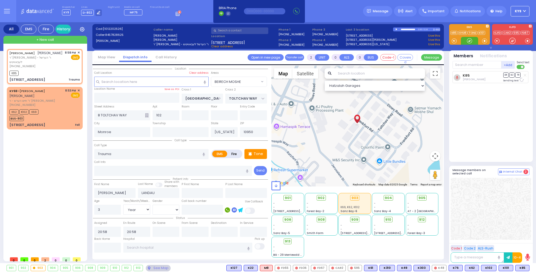
click at [468, 41] on div at bounding box center [469, 40] width 5 height 5
click at [472, 39] on div at bounding box center [469, 40] width 5 height 5
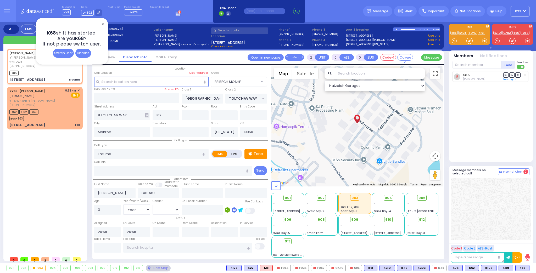
select select "BEIRECH MOSHE"
select select "Year"
click at [87, 53] on div "Dismiss" at bounding box center [83, 53] width 16 height 9
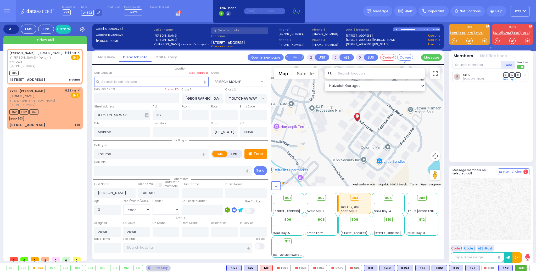
click at [524, 270] on span "K101" at bounding box center [522, 268] width 14 height 6
select select
radio input "true"
select select "Year"
select select "Hatzalah Garages"
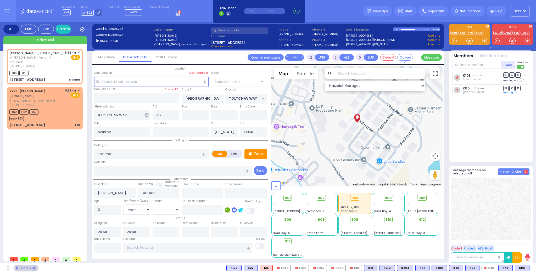
select select "BEIRECH MOSHE"
type input "6"
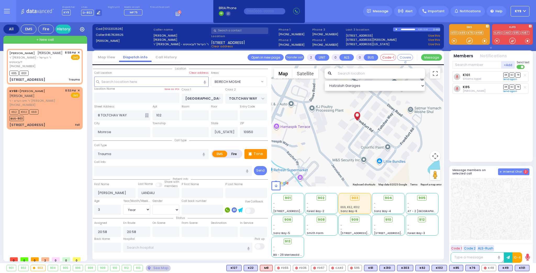
type input "6"
select select
radio input "true"
type input "Unknown"
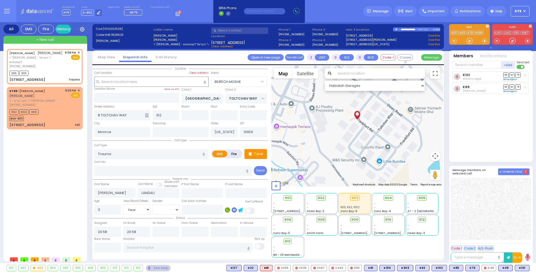
select select "Year"
select select "Hatzalah Garages"
select select "BEIRECH MOSHE"
select select
radio input "true"
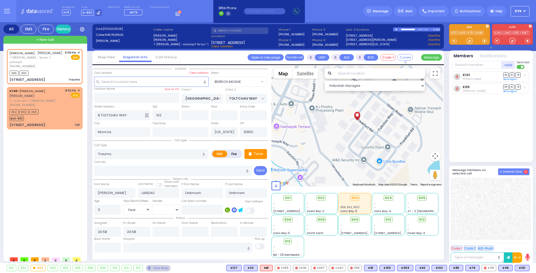
select select "Year"
select select "Hatzalah Garages"
select select "BEIRECH MOSHE"
select select
radio input "true"
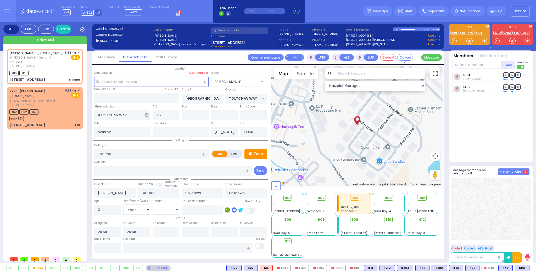
type input "Avrum"
type input "Landau"
select select "Year"
select select "[DEMOGRAPHIC_DATA]"
select select "Hatzalah Garages"
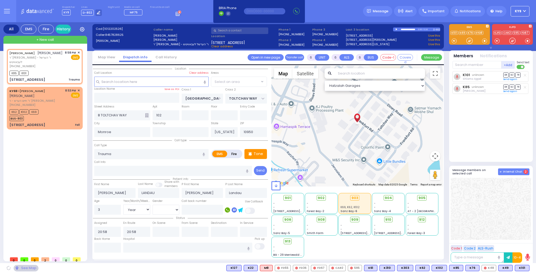
select select "BEIRECH MOSHE"
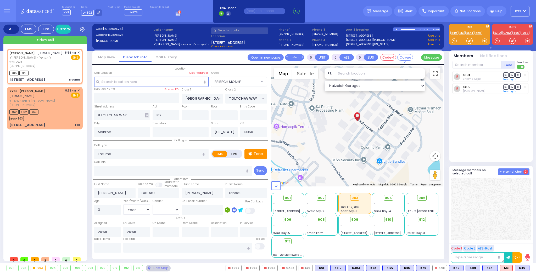
select select
radio input "true"
select select "Year"
select select "[DEMOGRAPHIC_DATA]"
select select "Hatzalah Garages"
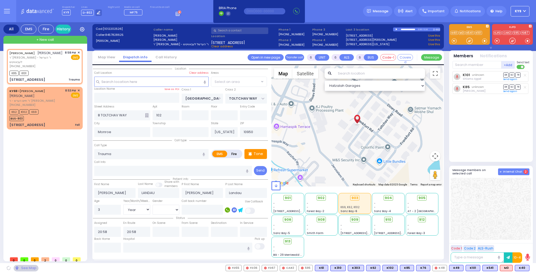
select select "BEIRECH MOSHE"
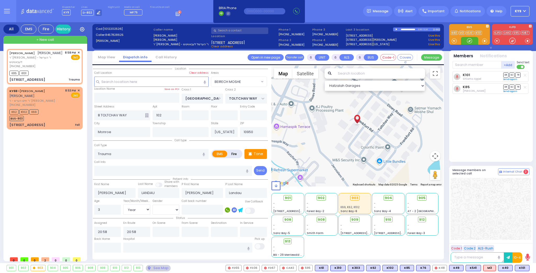
drag, startPoint x: 468, startPoint y: 39, endPoint x: 457, endPoint y: 51, distance: 15.9
click at [467, 41] on div at bounding box center [469, 40] width 5 height 5
click at [109, 250] on input "text" at bounding box center [107, 248] width 27 height 10
click at [110, 250] on input "text" at bounding box center [107, 248] width 27 height 10
click at [109, 248] on input "text" at bounding box center [107, 248] width 27 height 10
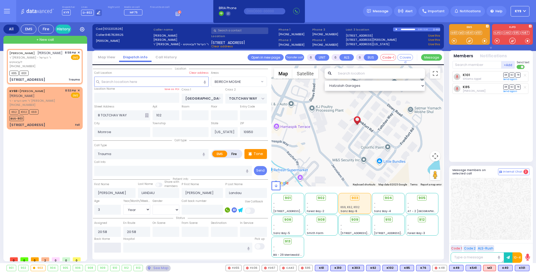
click at [109, 248] on input "text" at bounding box center [107, 248] width 27 height 10
click at [109, 249] on input "text" at bounding box center [107, 248] width 27 height 10
type input "21:16"
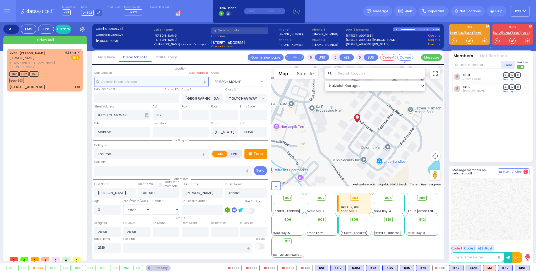
select select
radio input "true"
select select
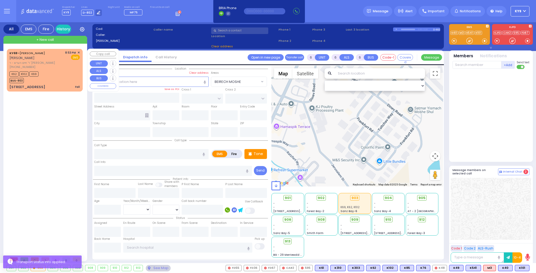
click at [58, 77] on div "K62 K102 K69 BUS-903" at bounding box center [44, 76] width 70 height 13
type input "1"
type input "0"
type input "1"
select select
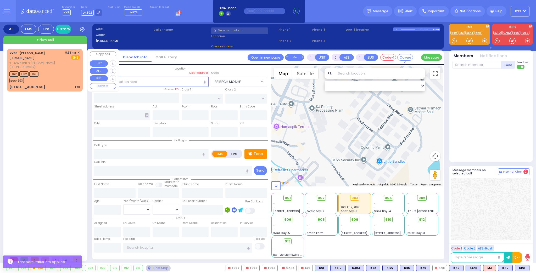
type input "Fall"
radio input "true"
type input "JOEL MAYER"
type input "GOLDBERGER"
type input "80"
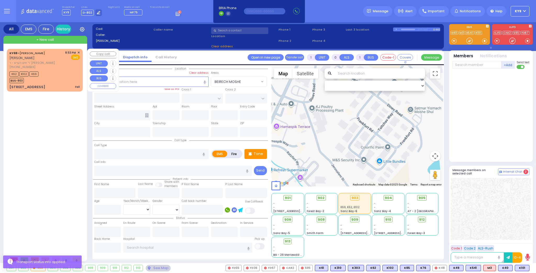
select select "Year"
select select "[DEMOGRAPHIC_DATA]"
type input "20:53"
type input "20:55"
select select "Hatzalah Garages"
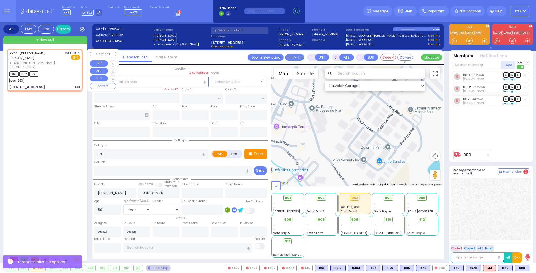
type input "FILLMORE COURT"
type input "13 Fillmore Court"
type input "207"
type input "Monroe"
type input "[US_STATE]"
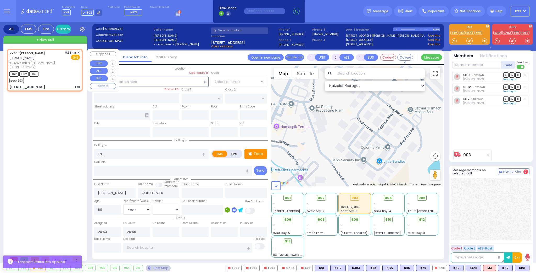
type input "10950"
select select "SECTION 2"
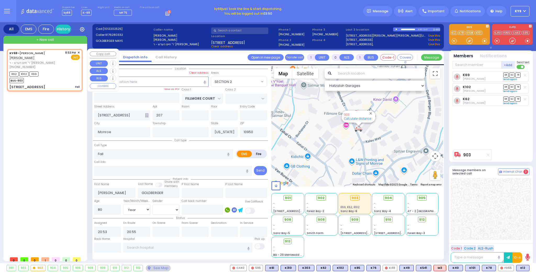
type input "6"
select select
radio input "true"
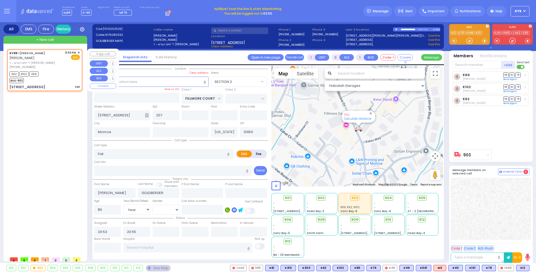
type input "Unknown"
select select "Year"
select select "[DEMOGRAPHIC_DATA]"
select select "Hatzalah Garages"
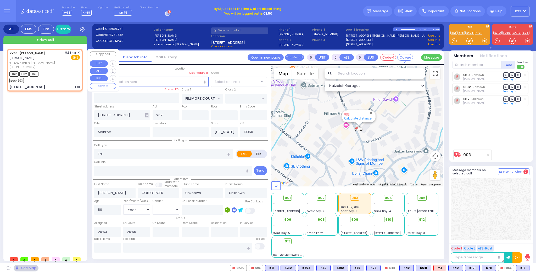
select select "SECTION 2"
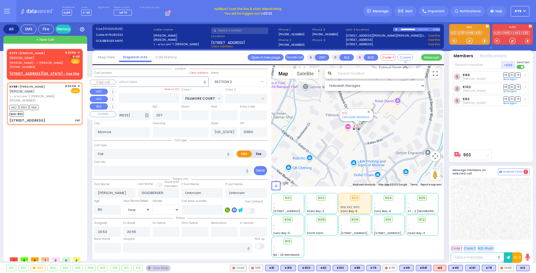
select select
radio input "true"
select select "Year"
select select "[DEMOGRAPHIC_DATA]"
select select "Hatzalah Garages"
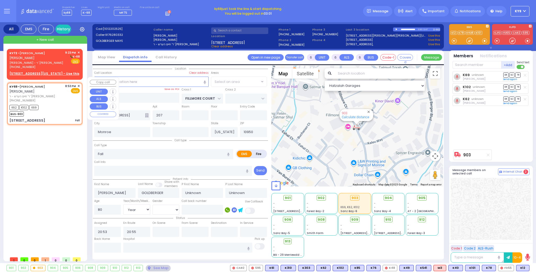
select select "SECTION 2"
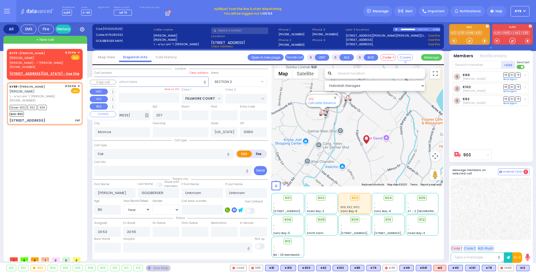
select select
radio input "true"
type input "Eva"
type input "Zwiebel"
type input "82"
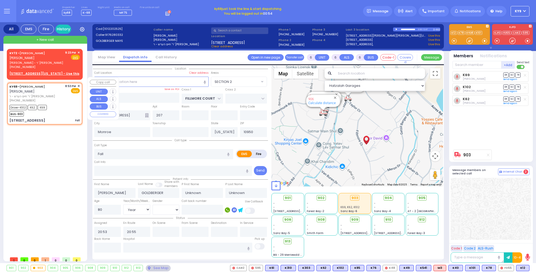
select select "Year"
select select "[DEMOGRAPHIC_DATA]"
type input "20:57"
type input "21:23"
select select "Hatzalah Garages"
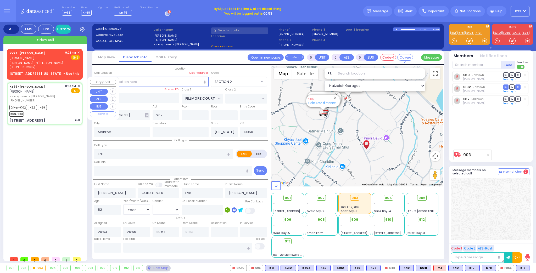
select select "SECTION 2"
select select
radio input "true"
select select "Year"
select select "[DEMOGRAPHIC_DATA]"
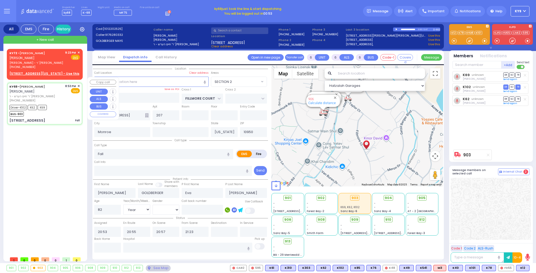
select select "Hatzalah Garages"
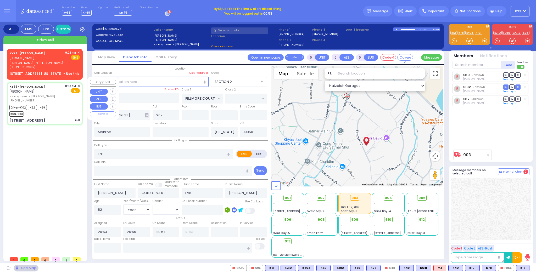
select select "SECTION 2"
